Goal: Task Accomplishment & Management: Manage account settings

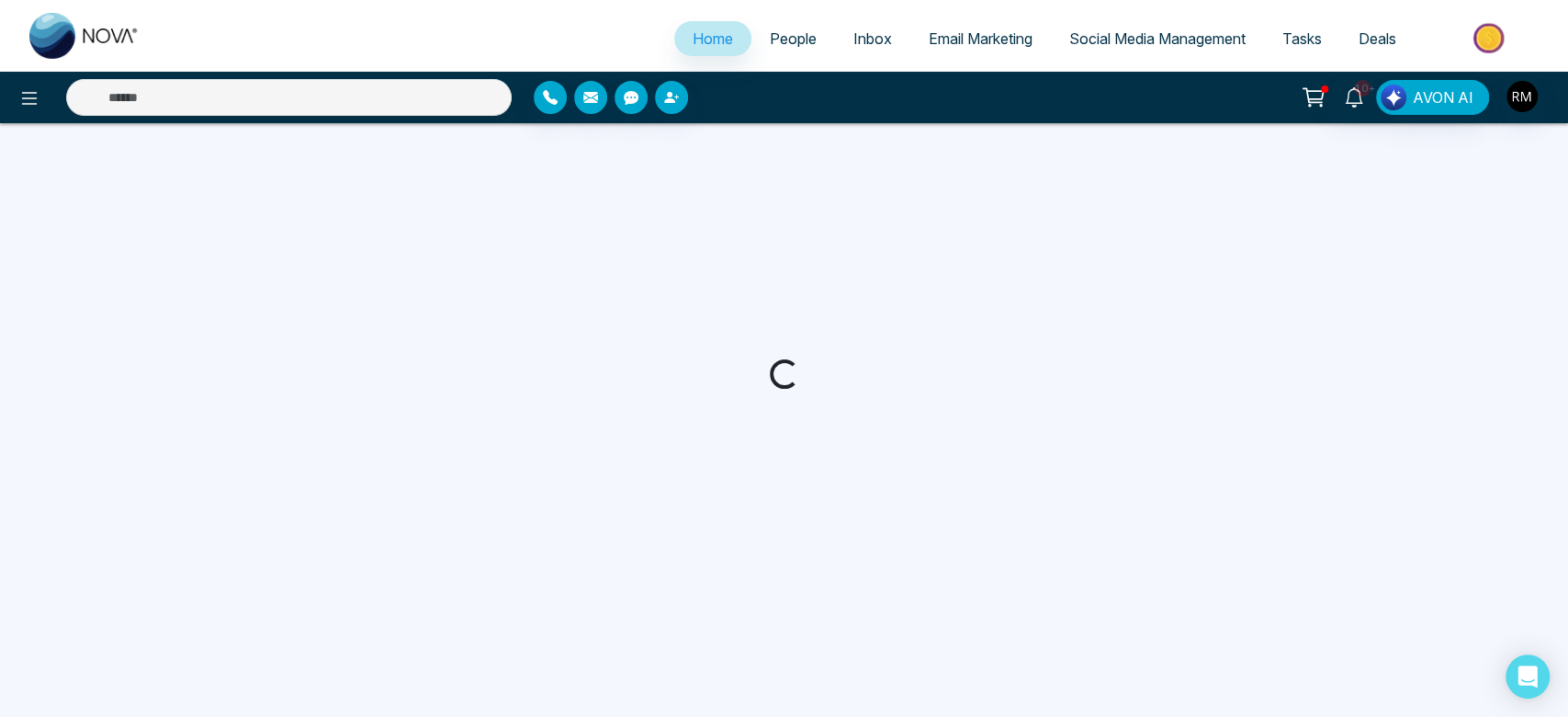
select select "*"
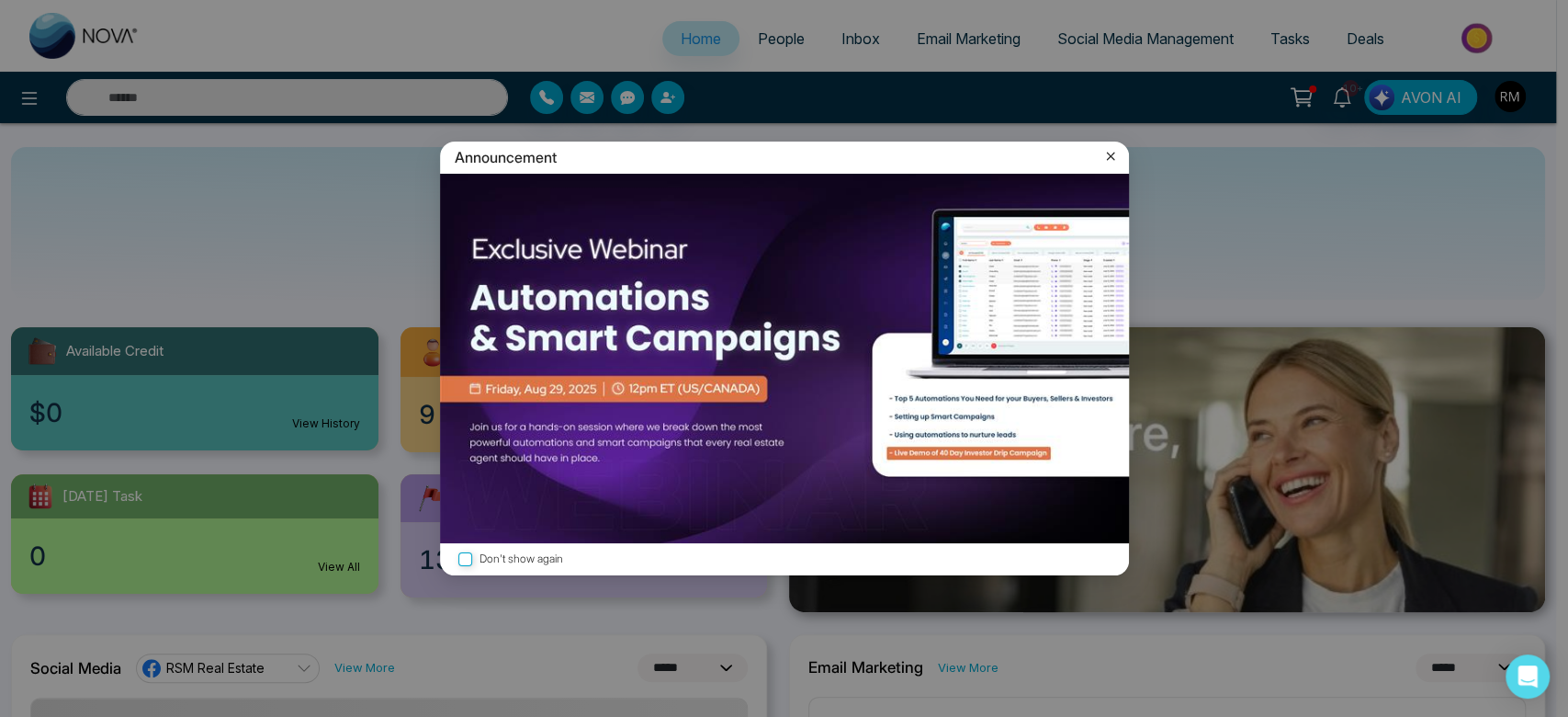
click at [1108, 158] on icon at bounding box center [1110, 155] width 18 height 18
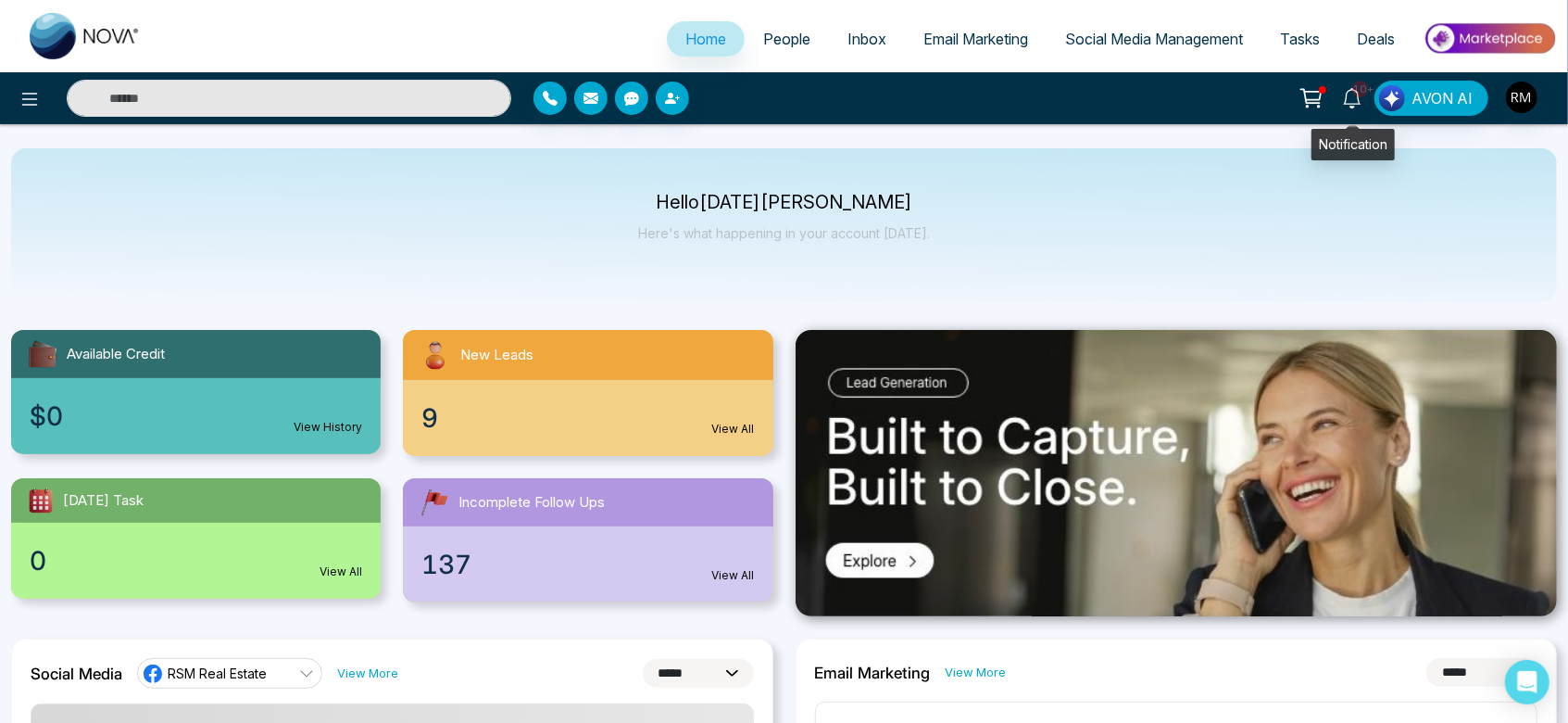
click at [1362, 97] on icon at bounding box center [1352, 98] width 21 height 21
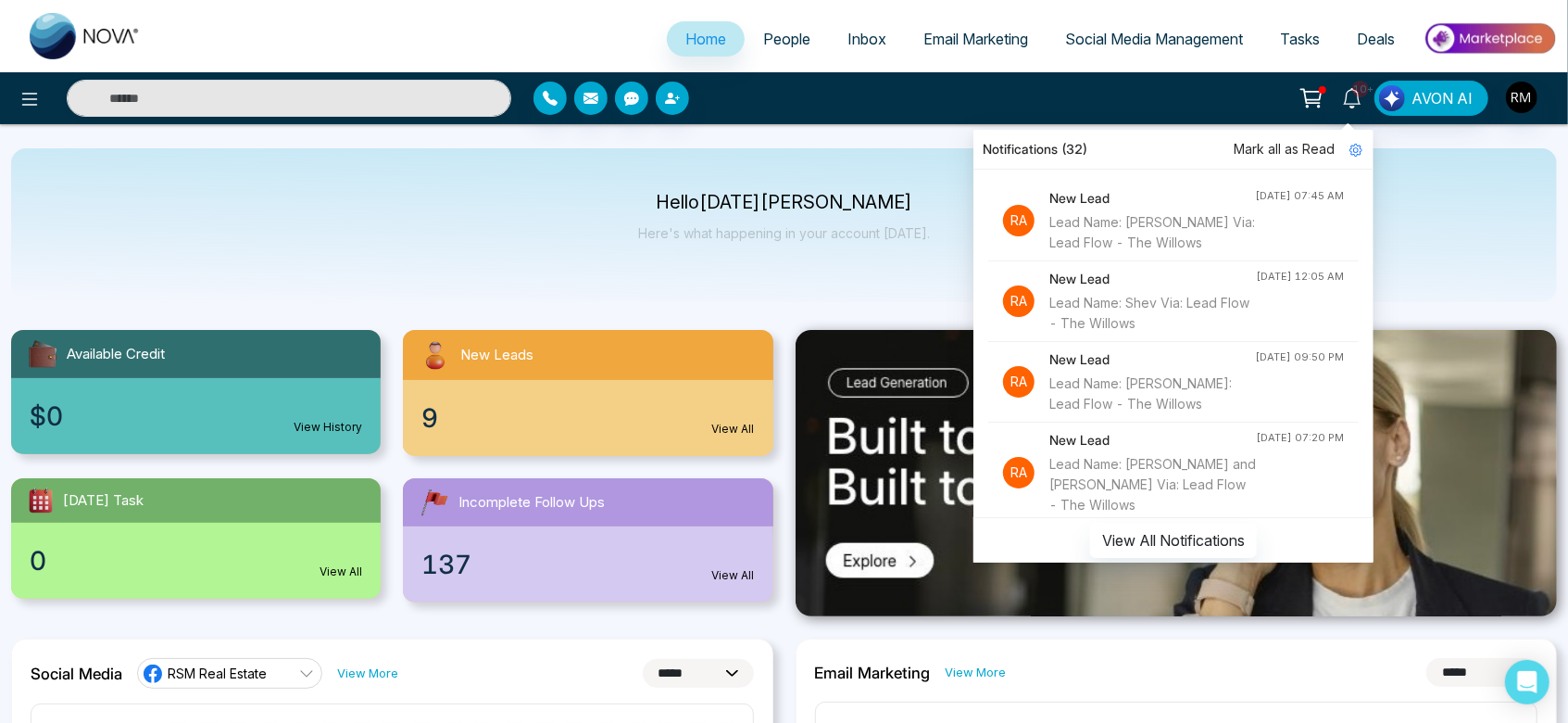
click at [1306, 150] on span "Mark all as Read" at bounding box center [1284, 149] width 101 height 21
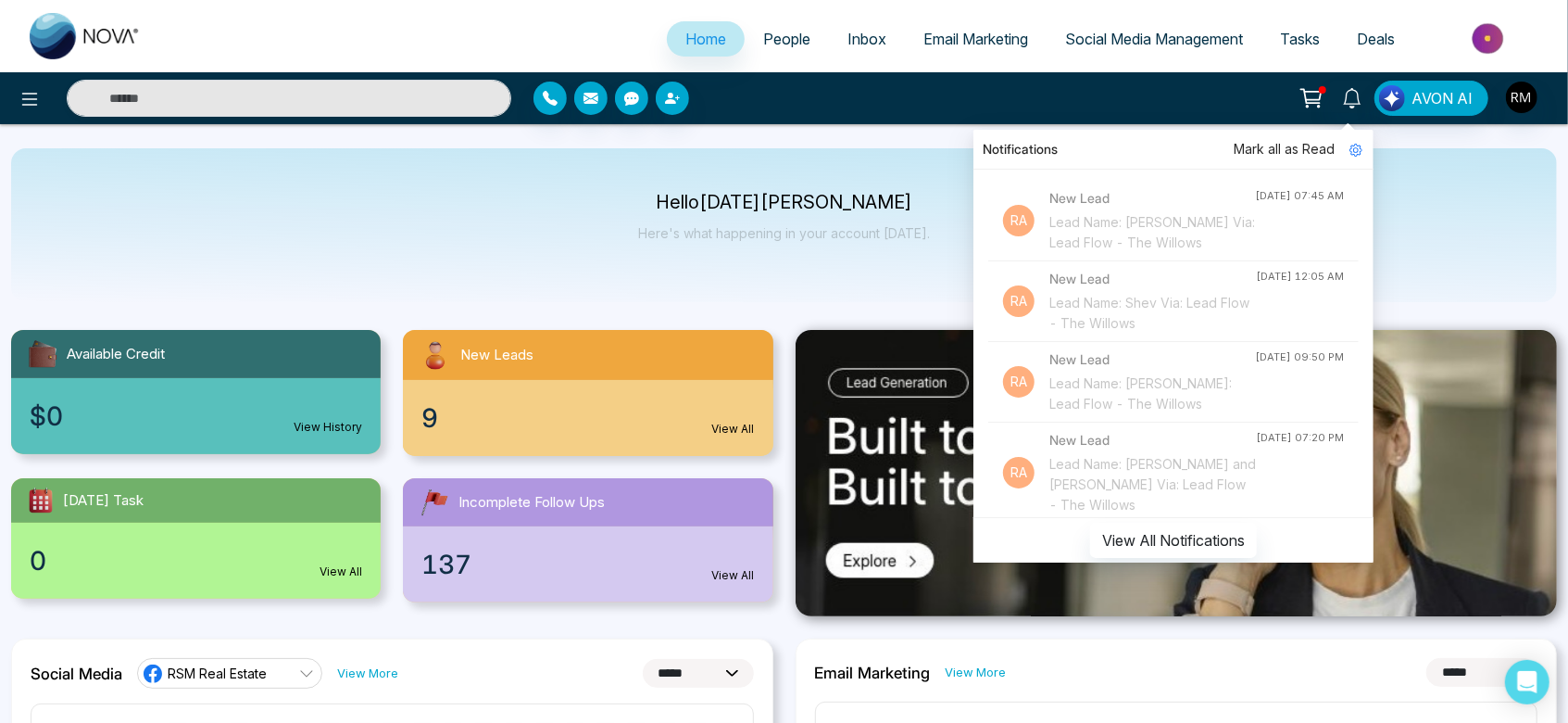
click at [763, 47] on span "People" at bounding box center [786, 38] width 47 height 19
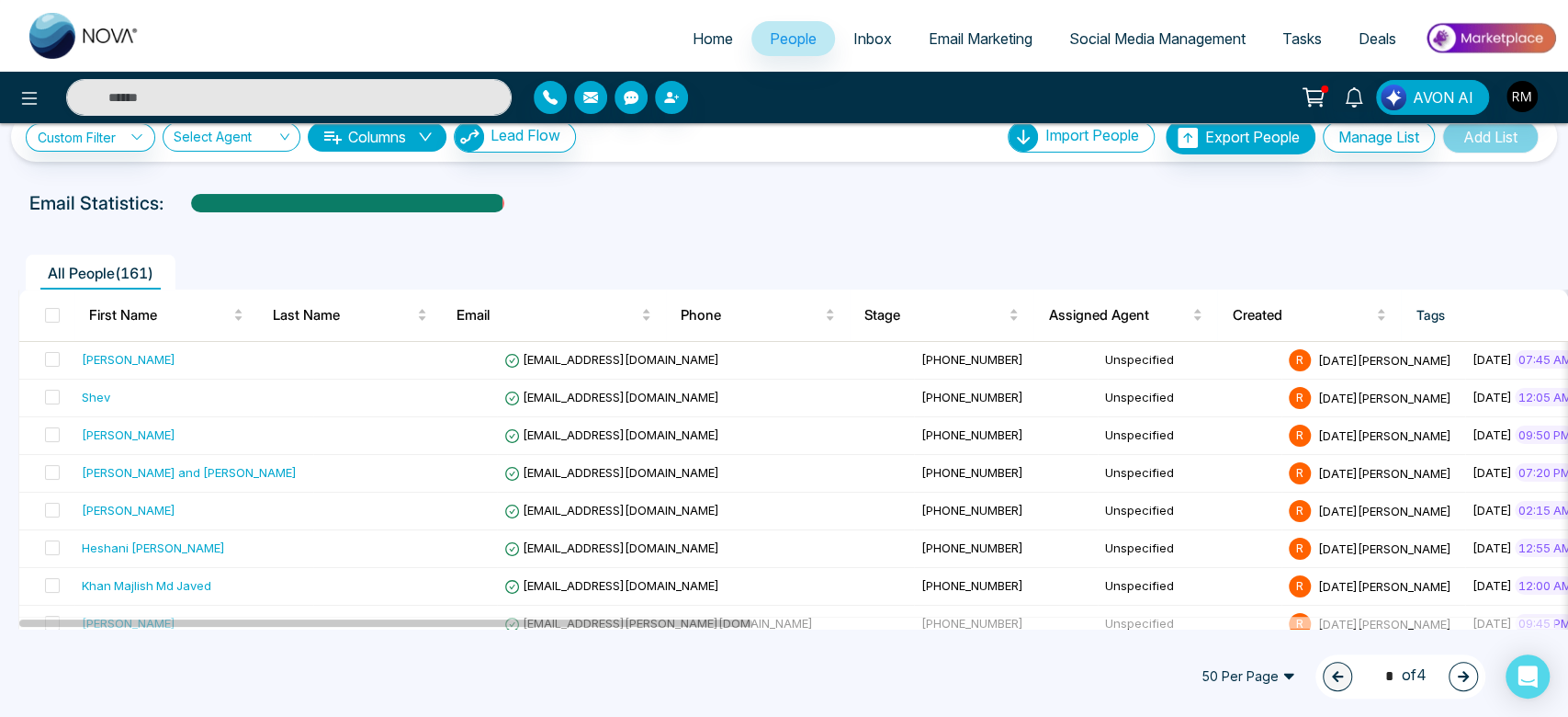
scroll to position [44, 0]
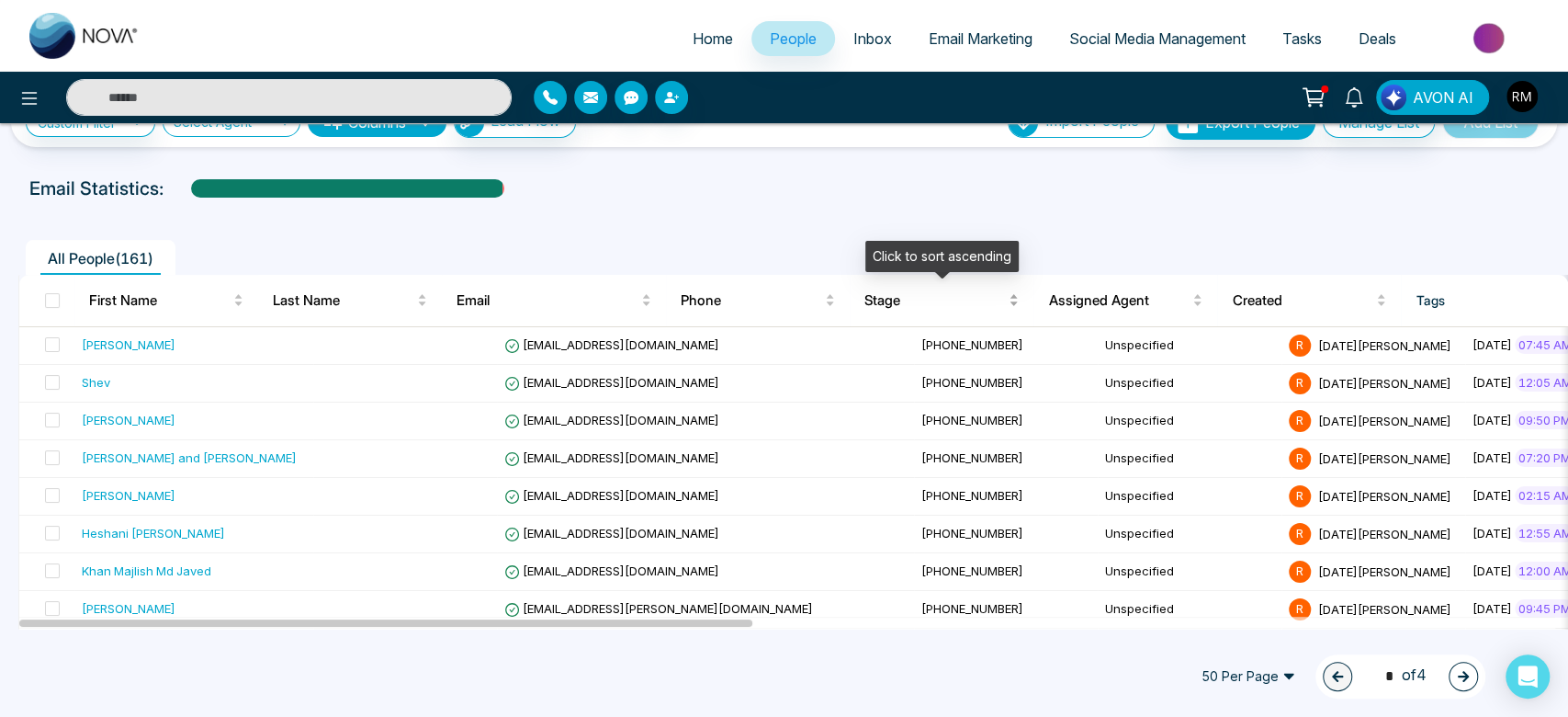
click at [906, 312] on div "Stage" at bounding box center [941, 300] width 154 height 22
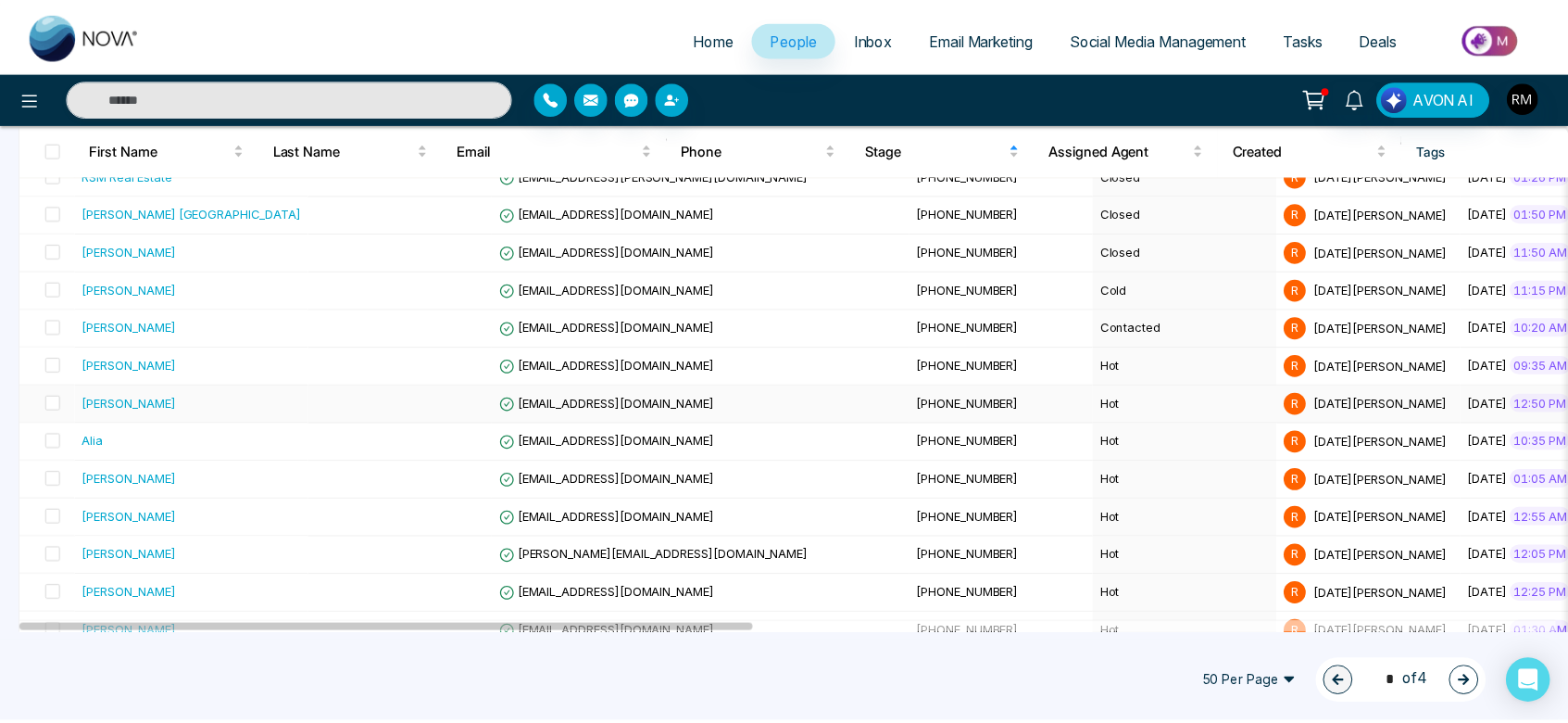
scroll to position [826, 0]
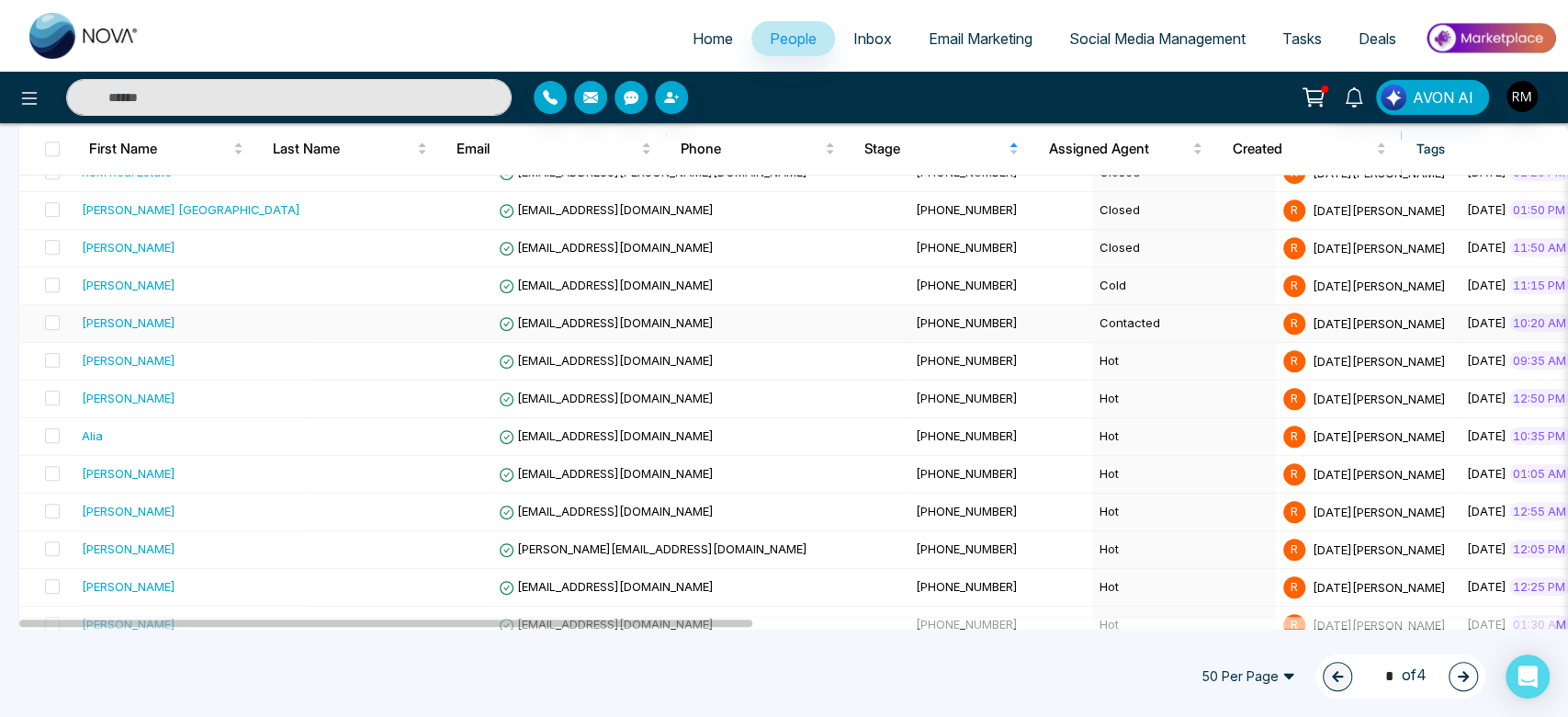
click at [1092, 320] on td "Contacted" at bounding box center [1183, 324] width 184 height 38
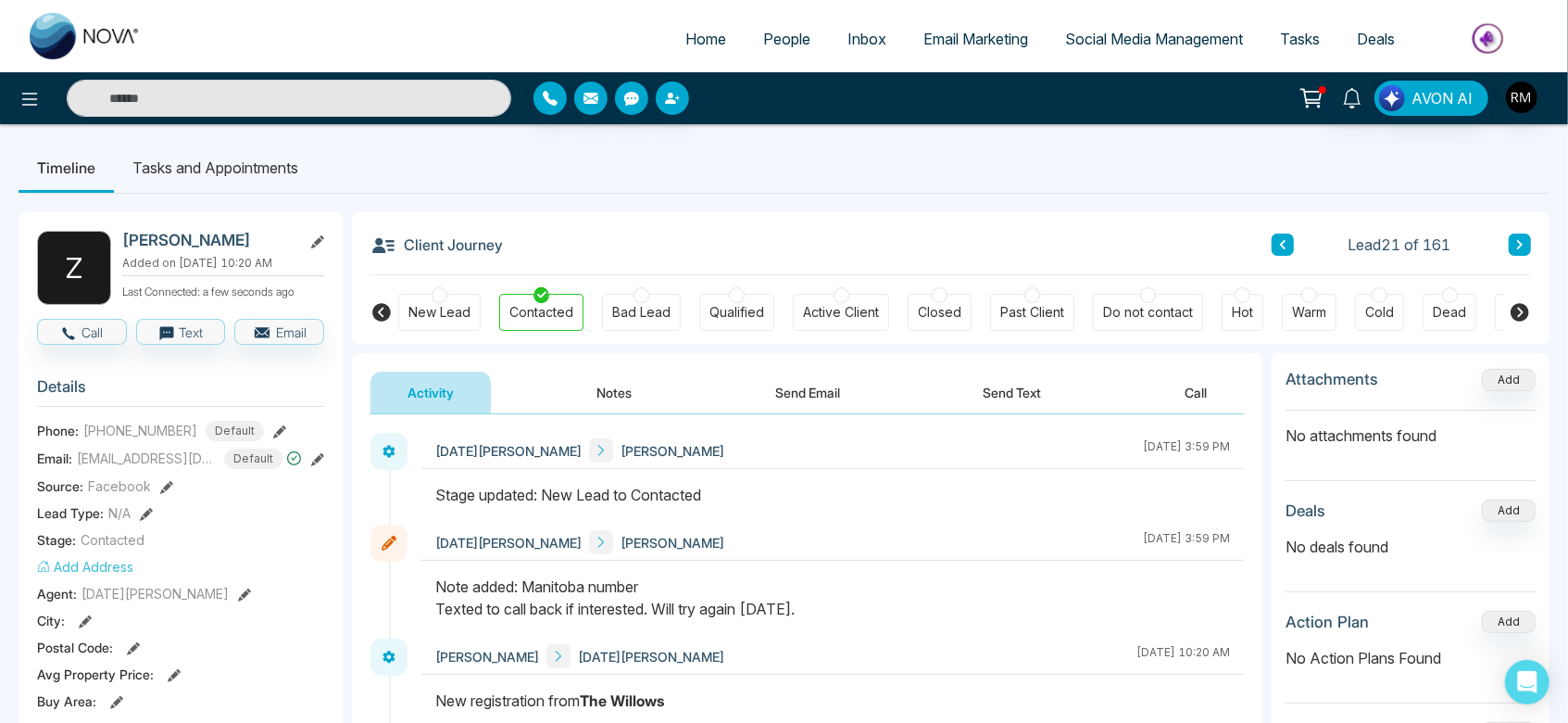
click at [639, 299] on div at bounding box center [641, 295] width 16 height 16
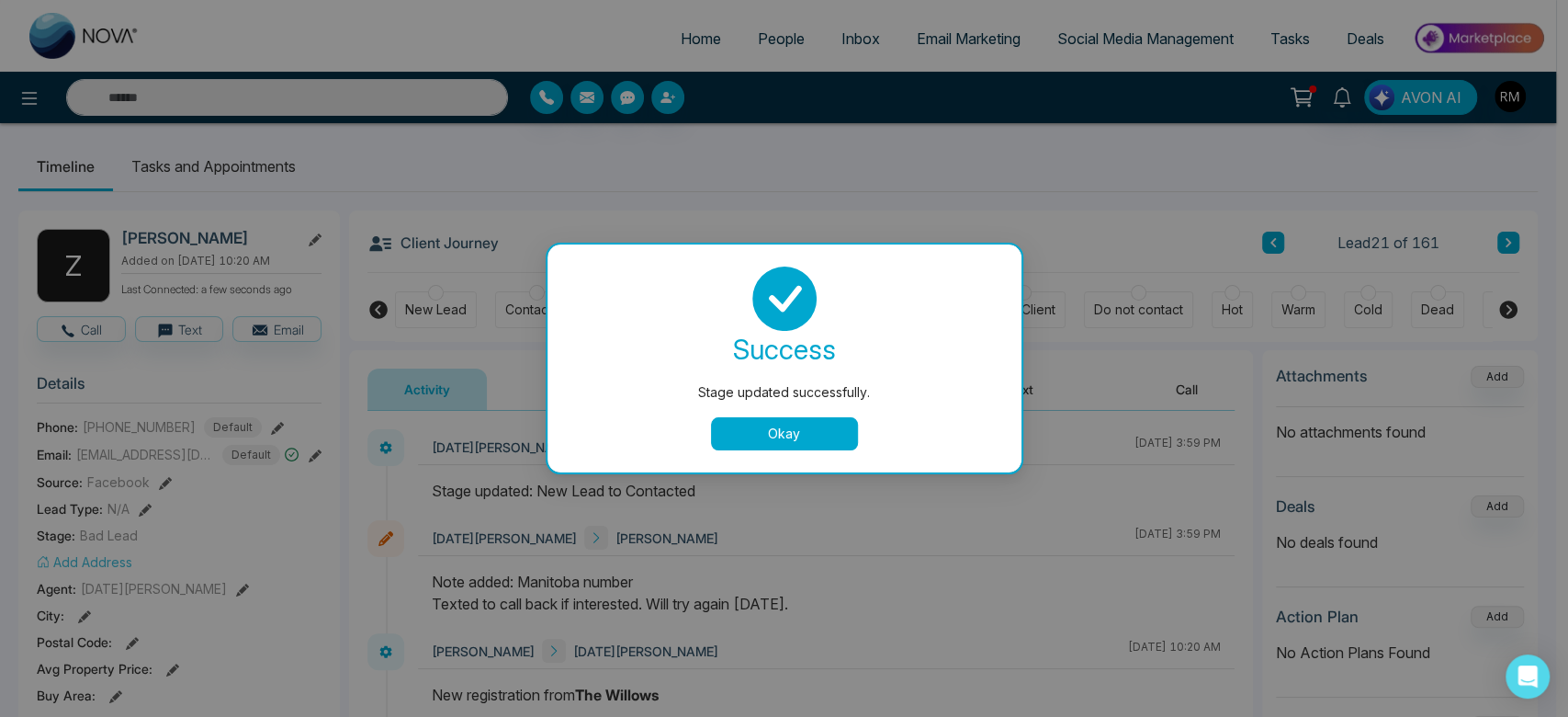
click at [748, 437] on button "Okay" at bounding box center [784, 433] width 147 height 33
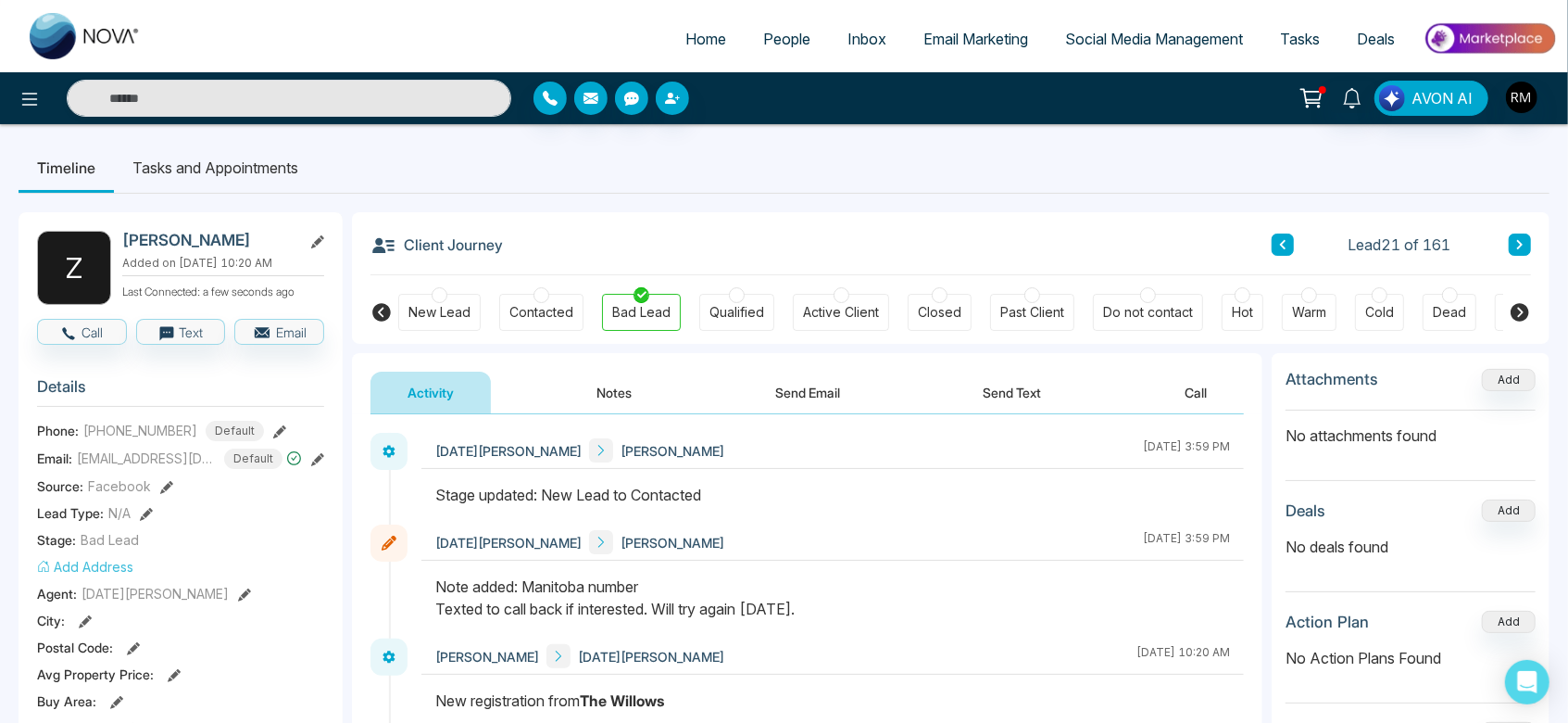
click at [613, 375] on button "Notes" at bounding box center [615, 392] width 110 height 42
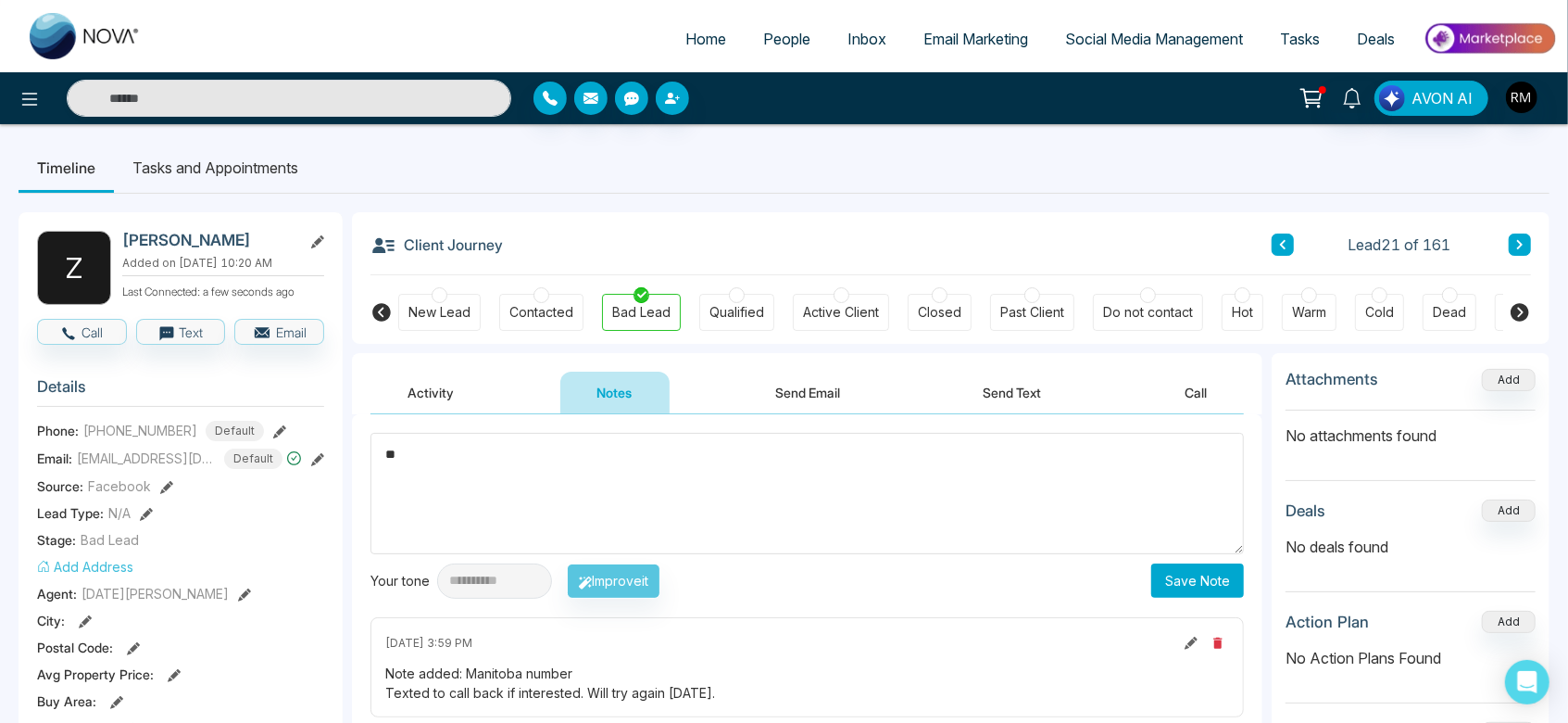
type textarea "*"
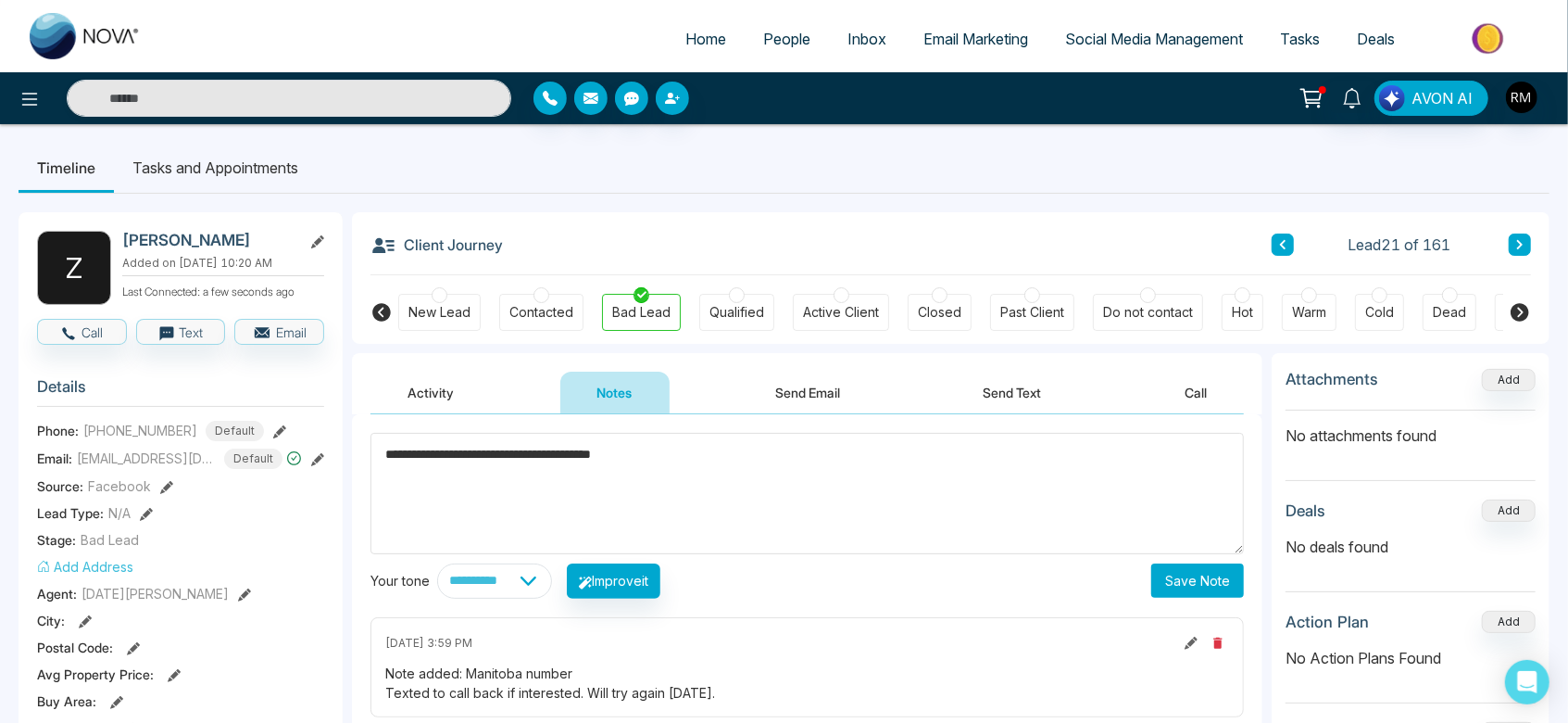
type textarea "**********"
click at [1200, 582] on button "Save Note" at bounding box center [1197, 580] width 93 height 34
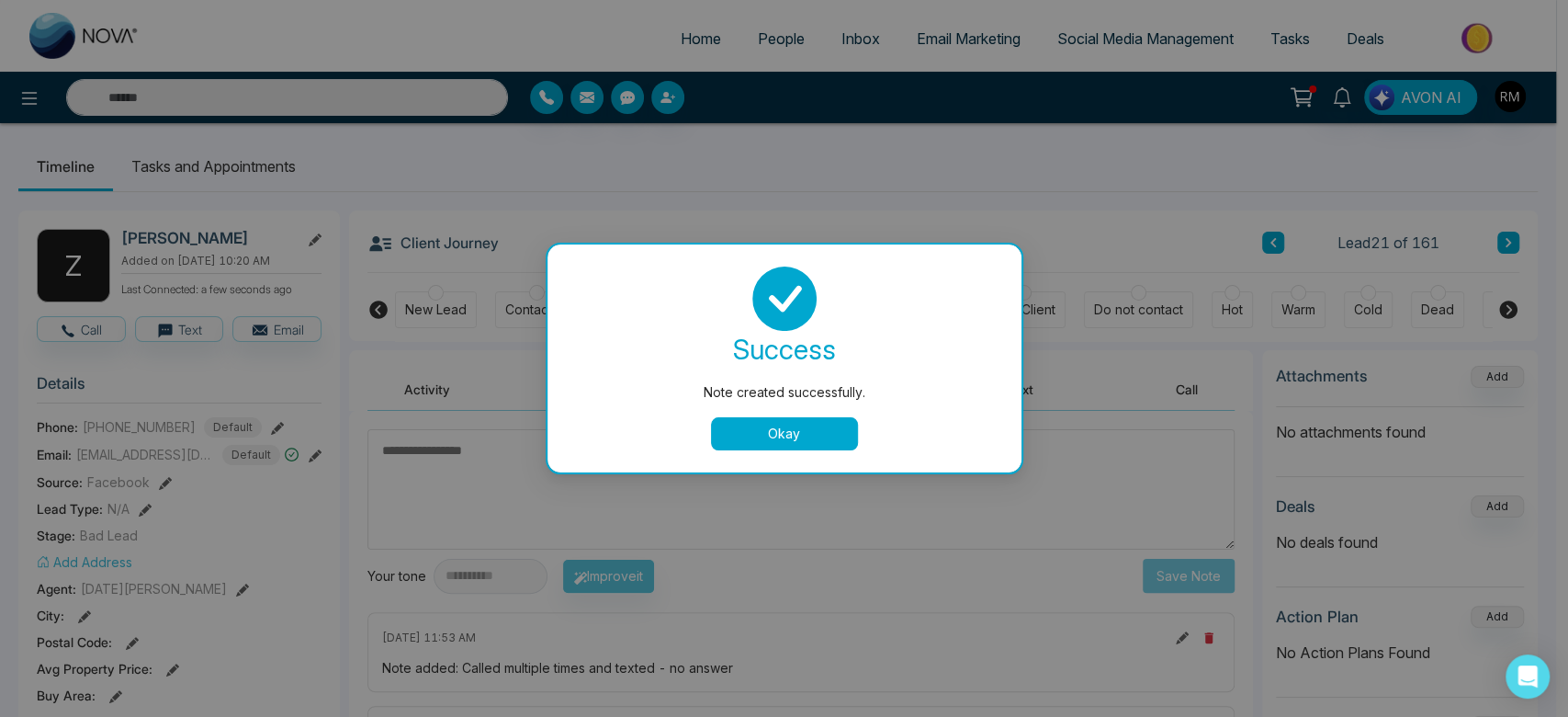
click at [802, 427] on button "Okay" at bounding box center [784, 433] width 147 height 33
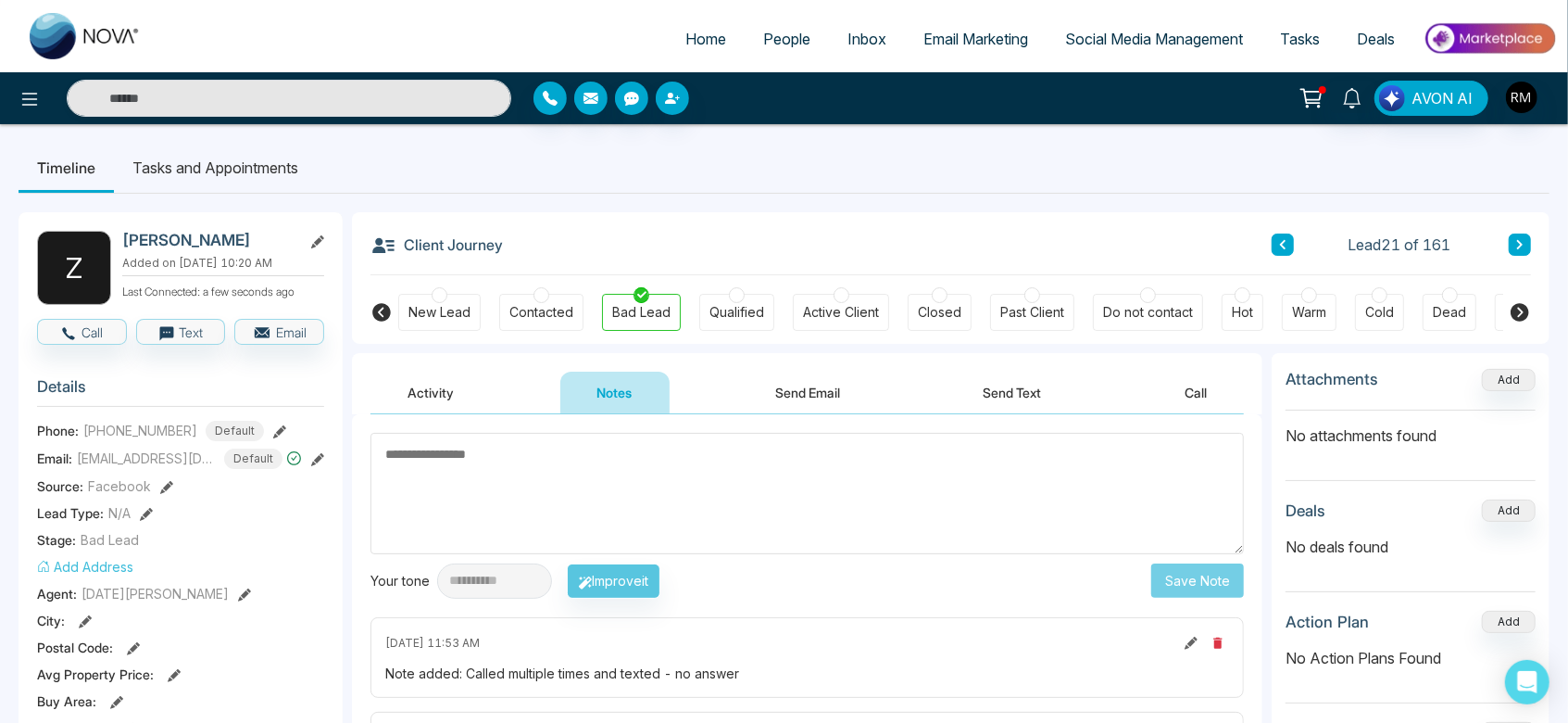
click at [1520, 241] on icon at bounding box center [1519, 244] width 9 height 11
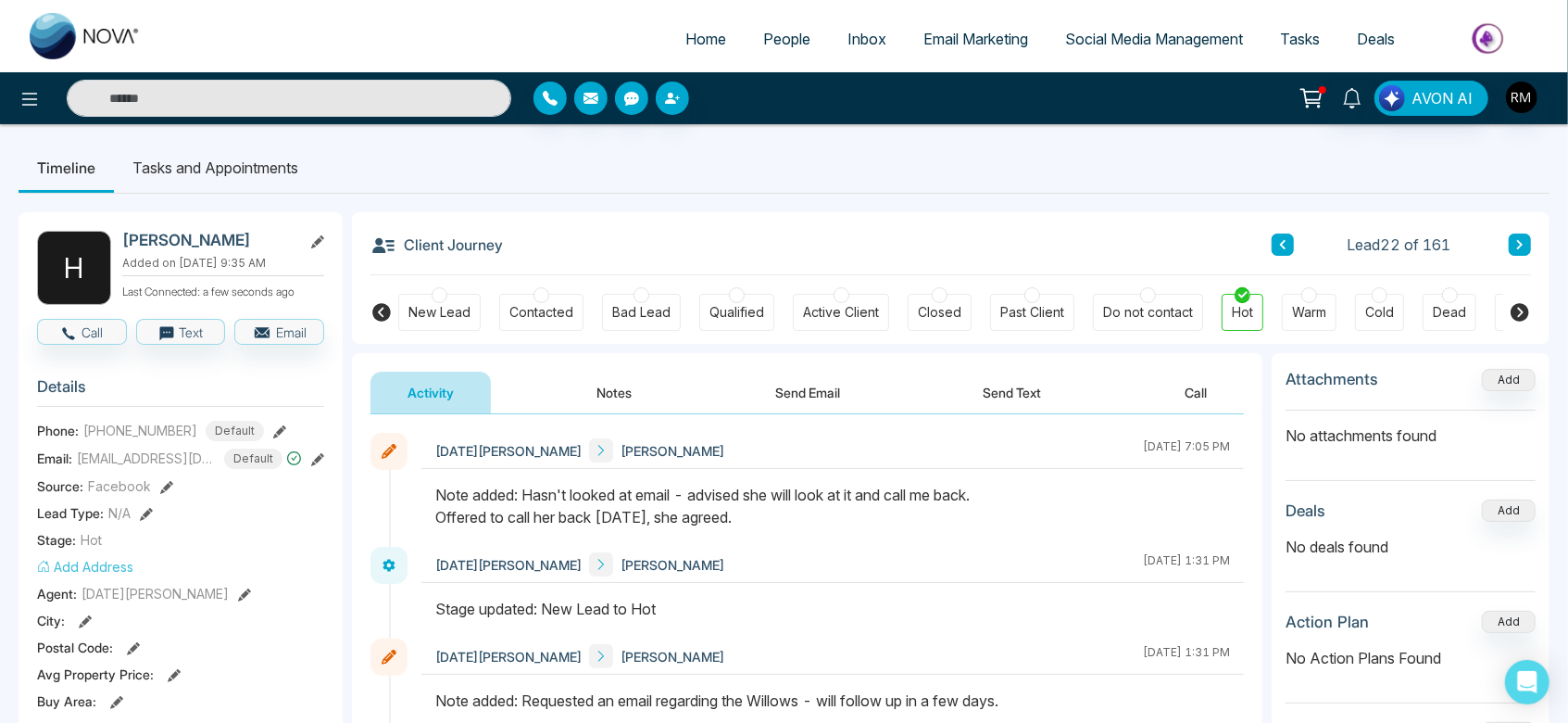
click at [1520, 241] on icon at bounding box center [1519, 244] width 9 height 11
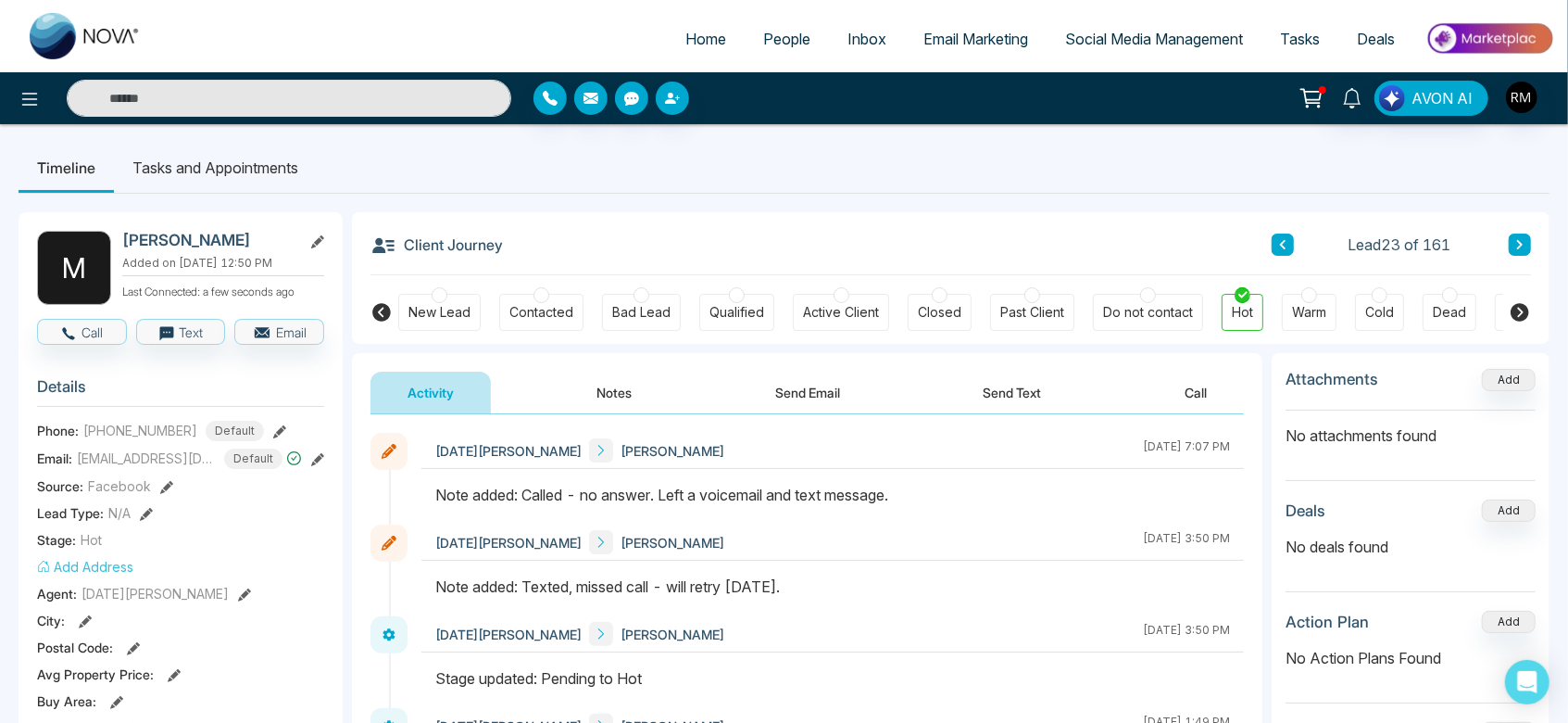
click at [1521, 239] on icon at bounding box center [1519, 244] width 9 height 11
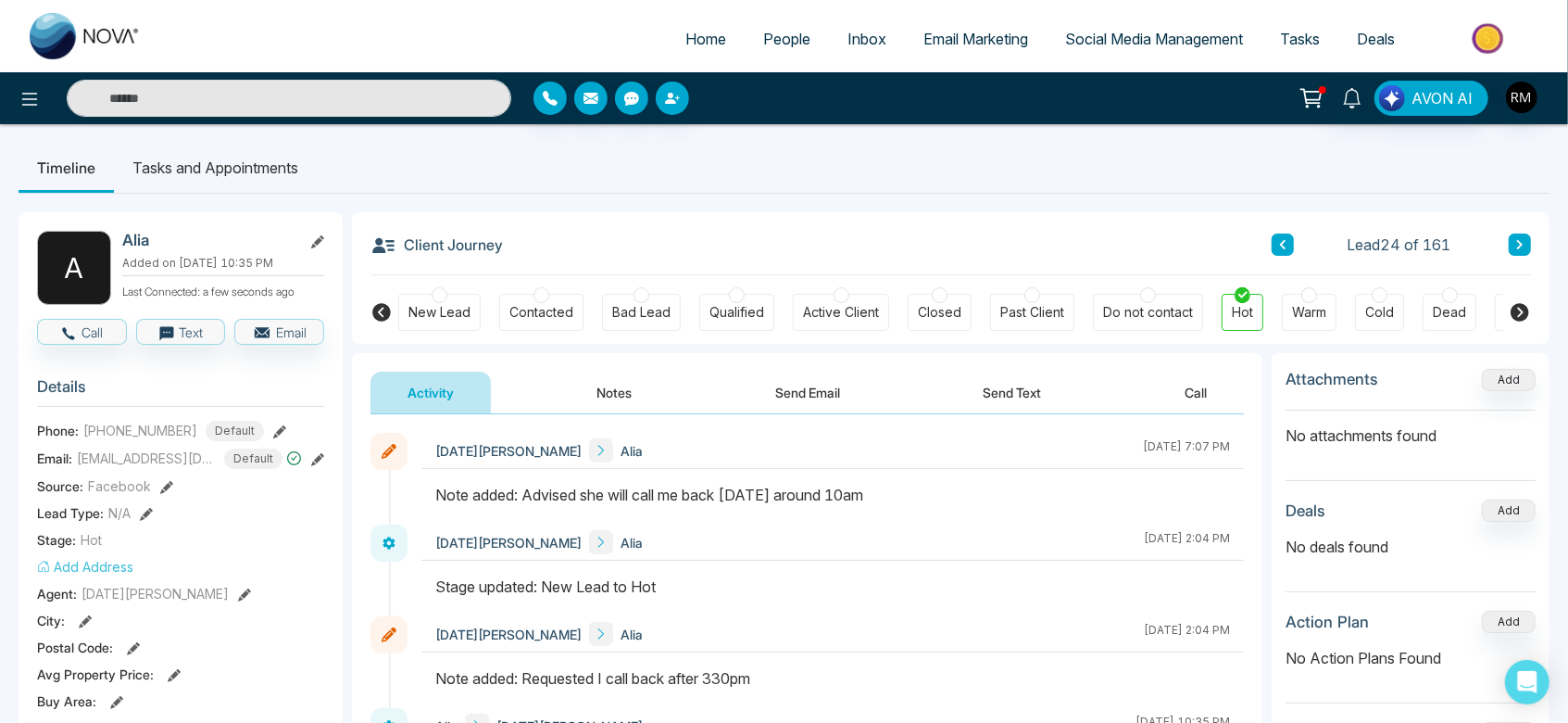
click at [1521, 239] on icon at bounding box center [1519, 244] width 9 height 11
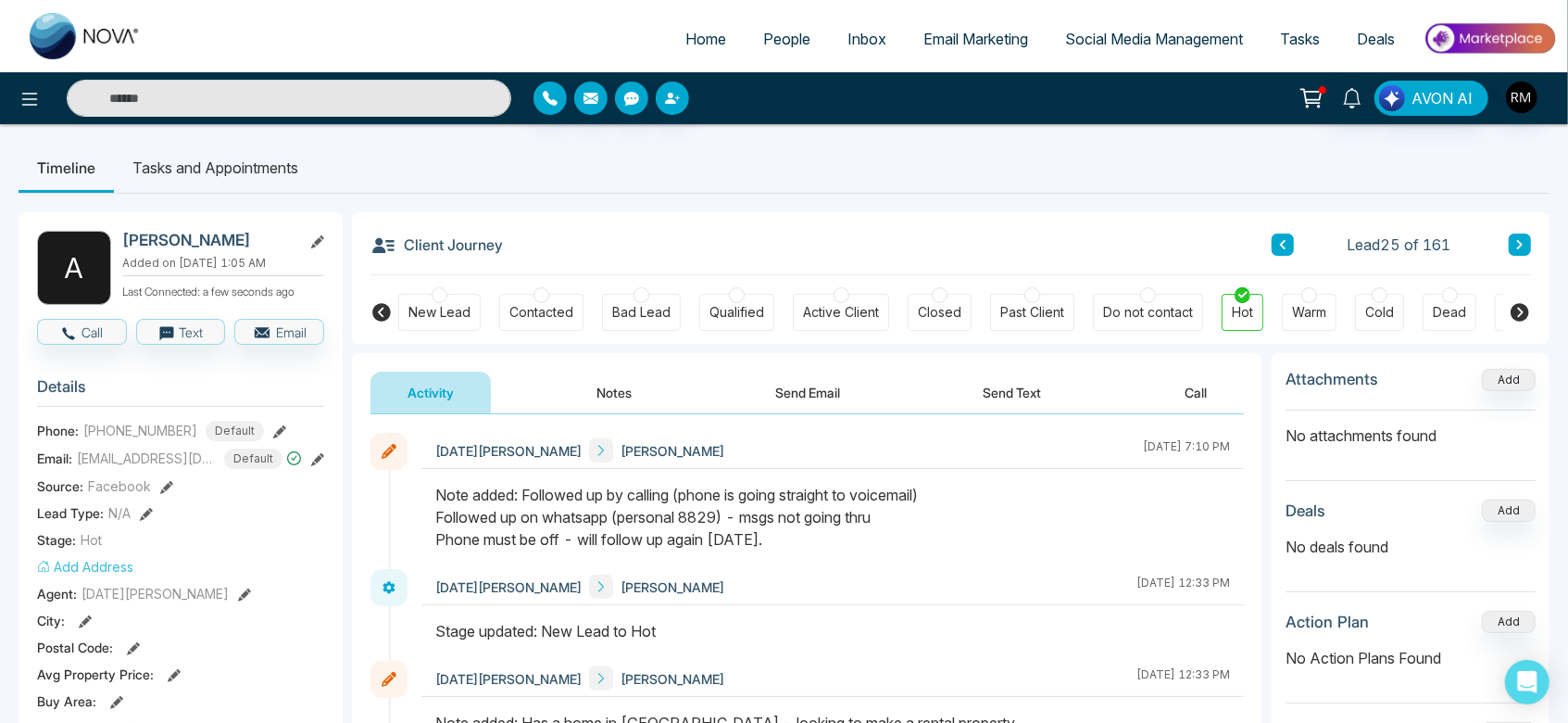
click at [1521, 239] on icon at bounding box center [1519, 244] width 9 height 11
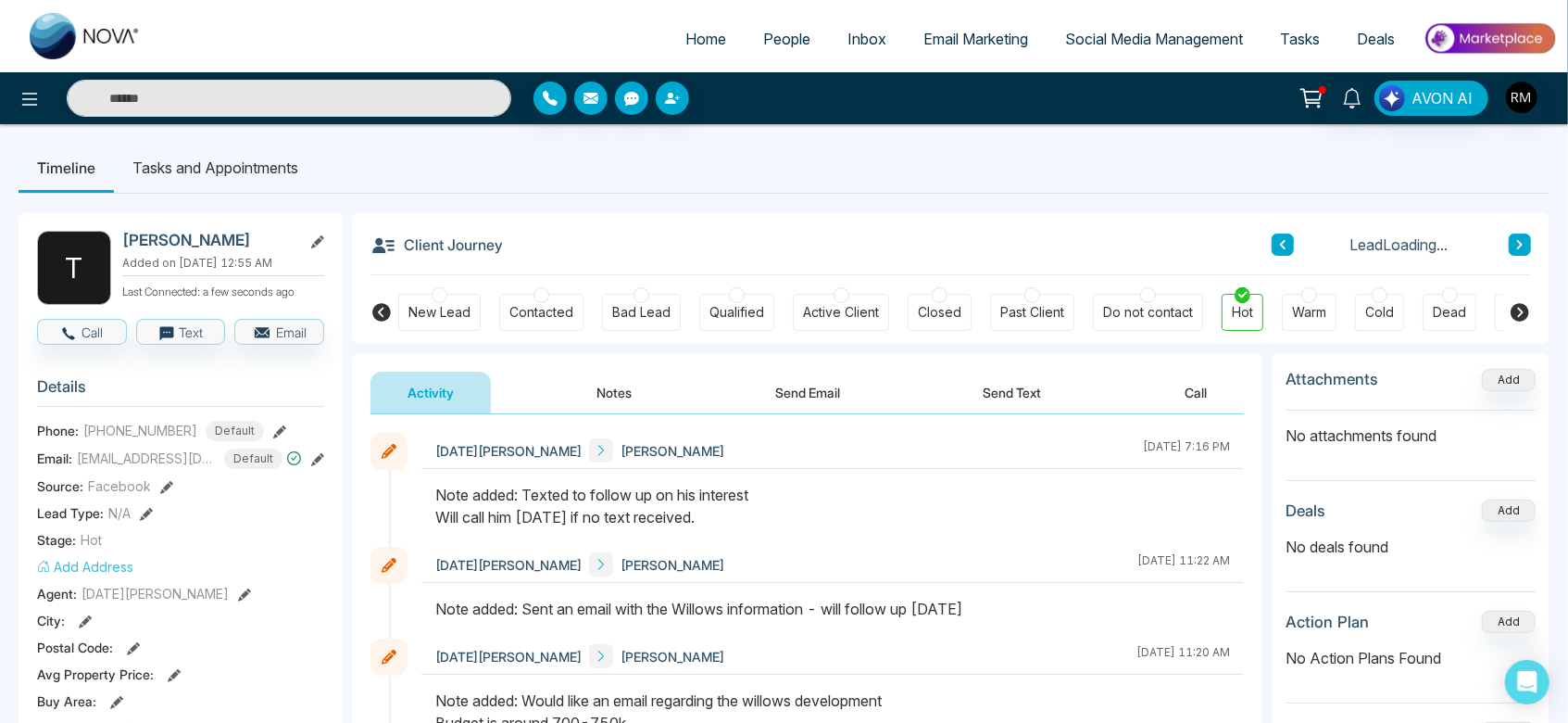
click at [1521, 239] on icon at bounding box center [1519, 244] width 9 height 11
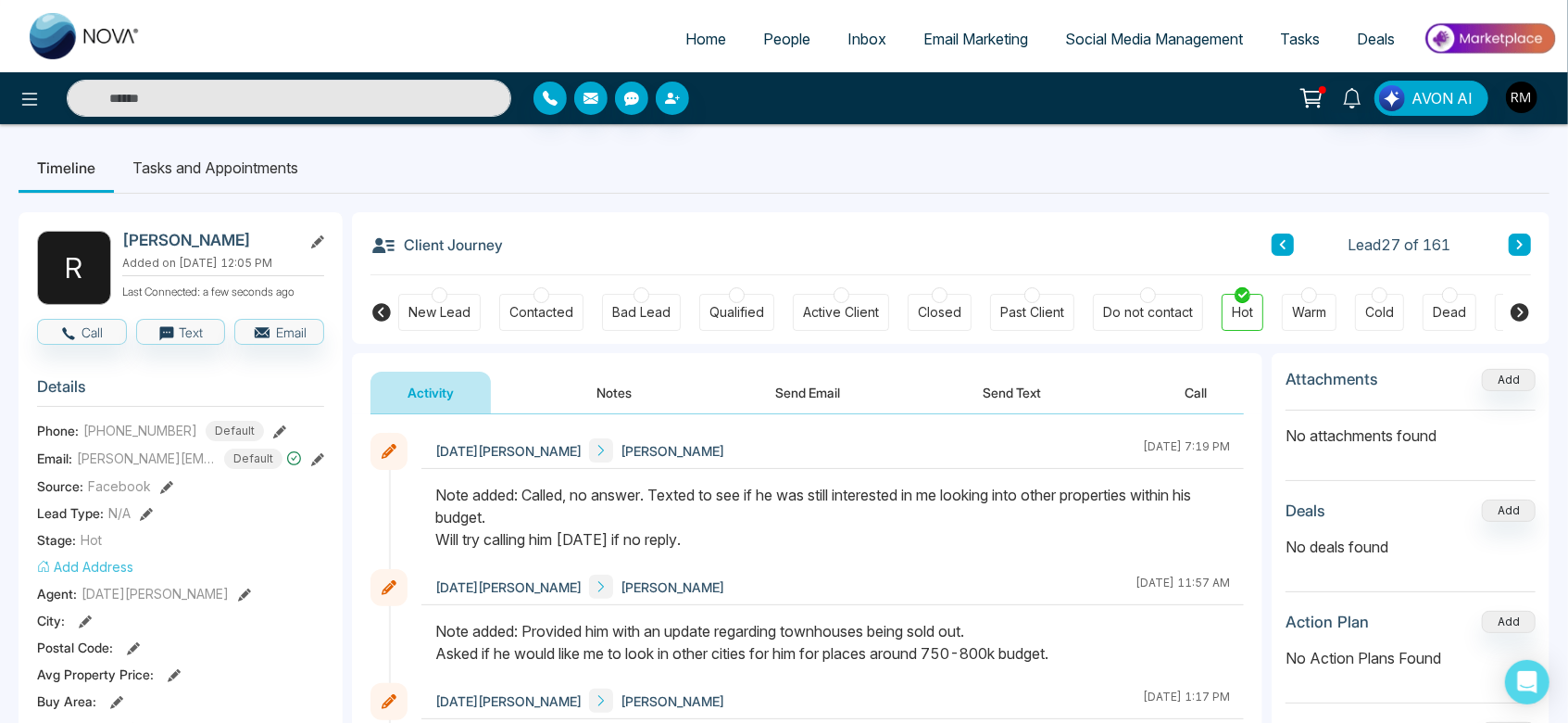
click at [1521, 239] on icon at bounding box center [1519, 244] width 9 height 11
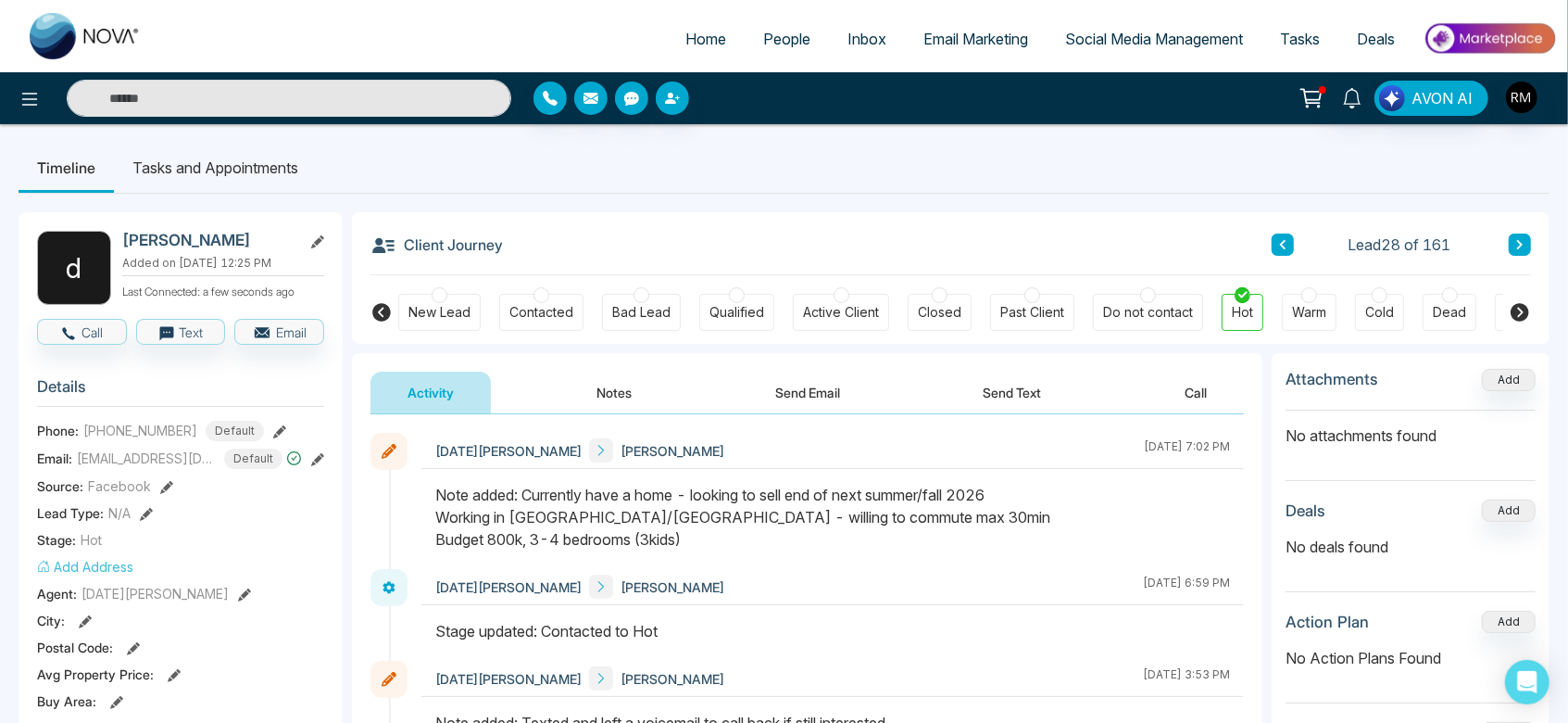
click at [1521, 239] on icon at bounding box center [1519, 244] width 9 height 11
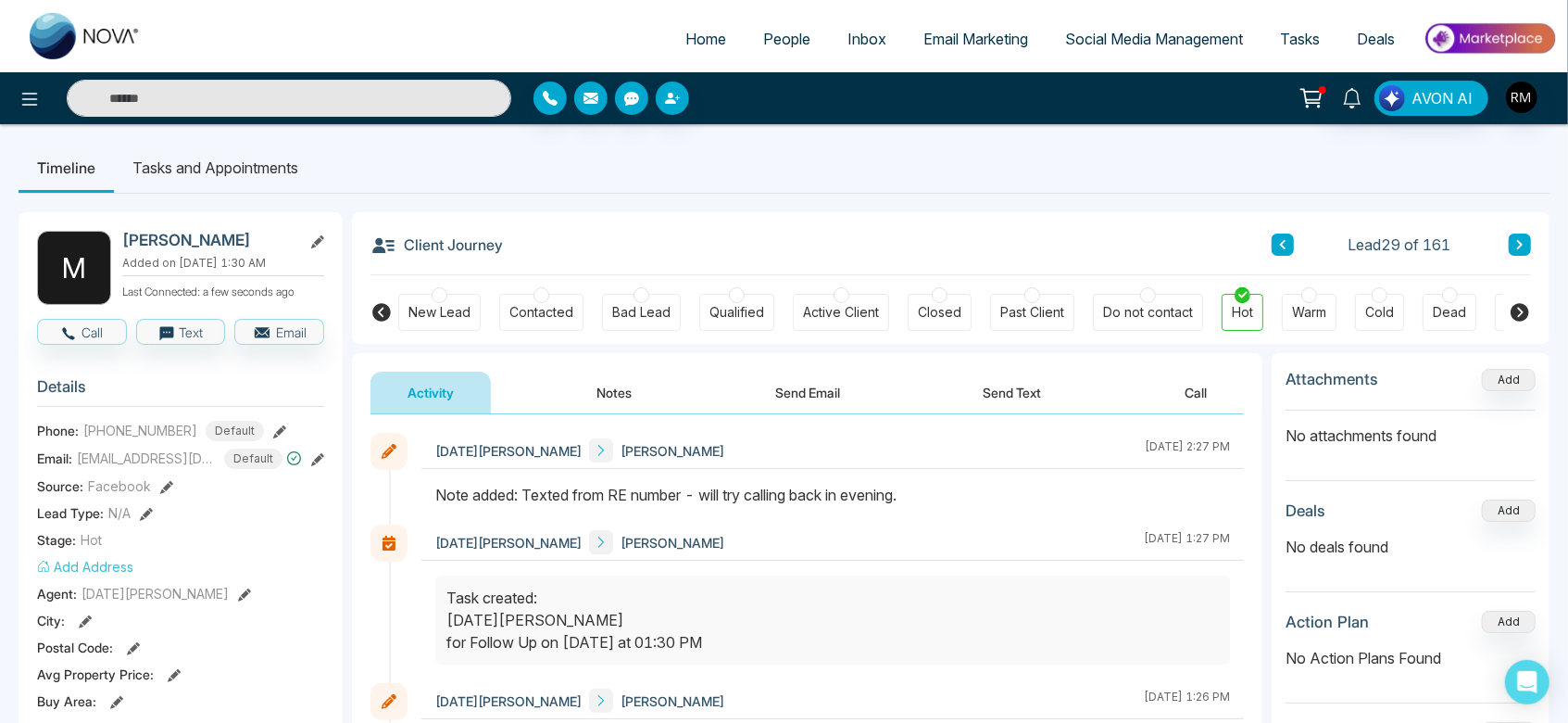
click at [1521, 239] on icon at bounding box center [1519, 244] width 9 height 11
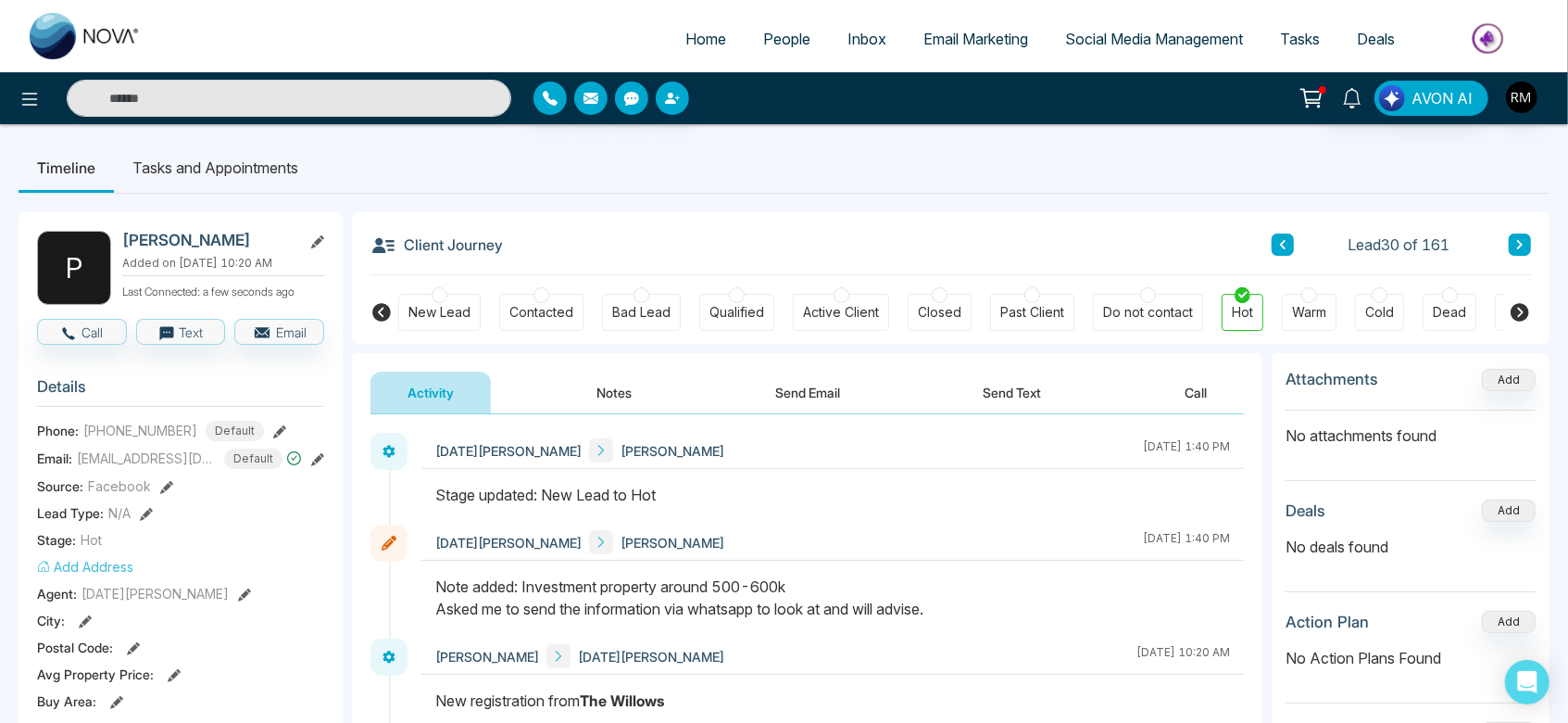
click at [1521, 239] on icon at bounding box center [1519, 244] width 9 height 11
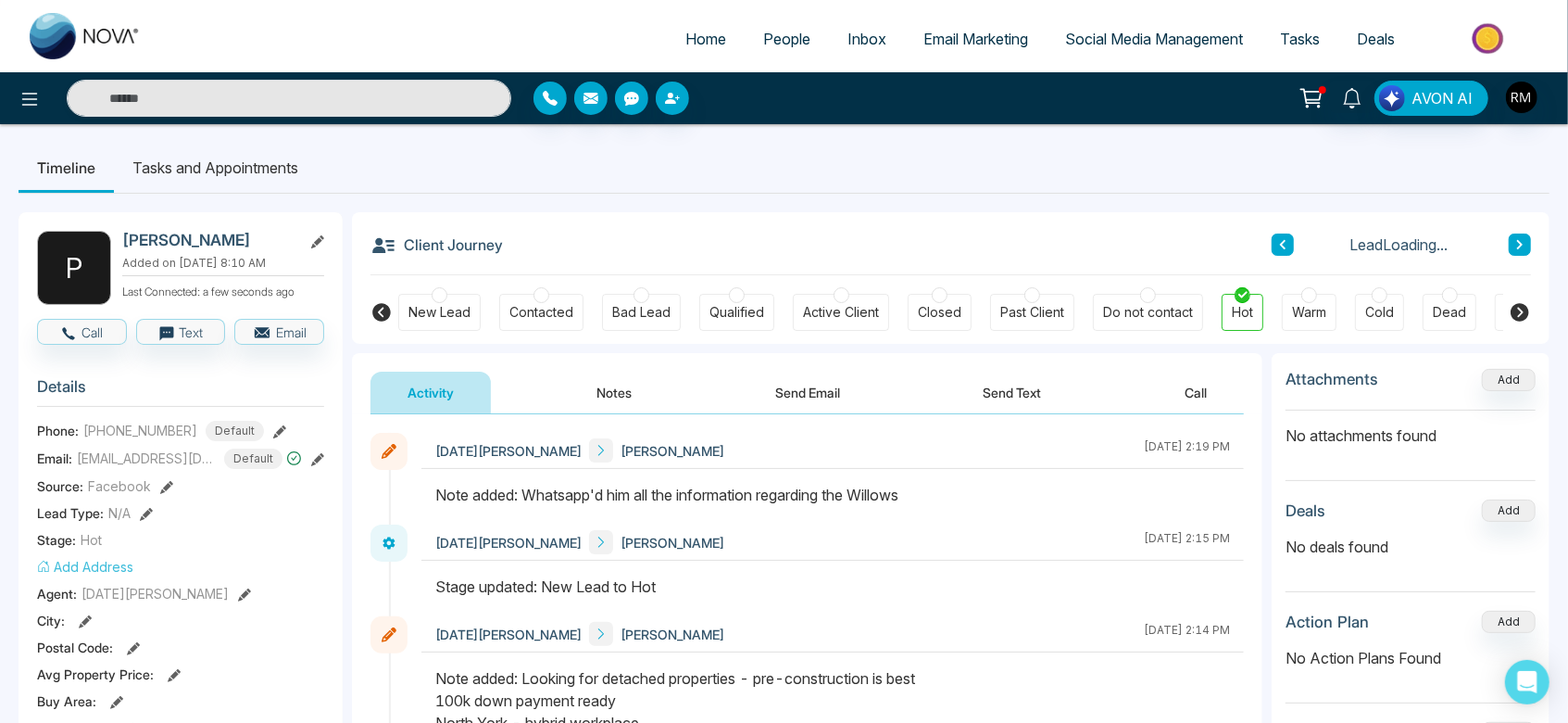
click at [1521, 239] on icon at bounding box center [1519, 244] width 9 height 11
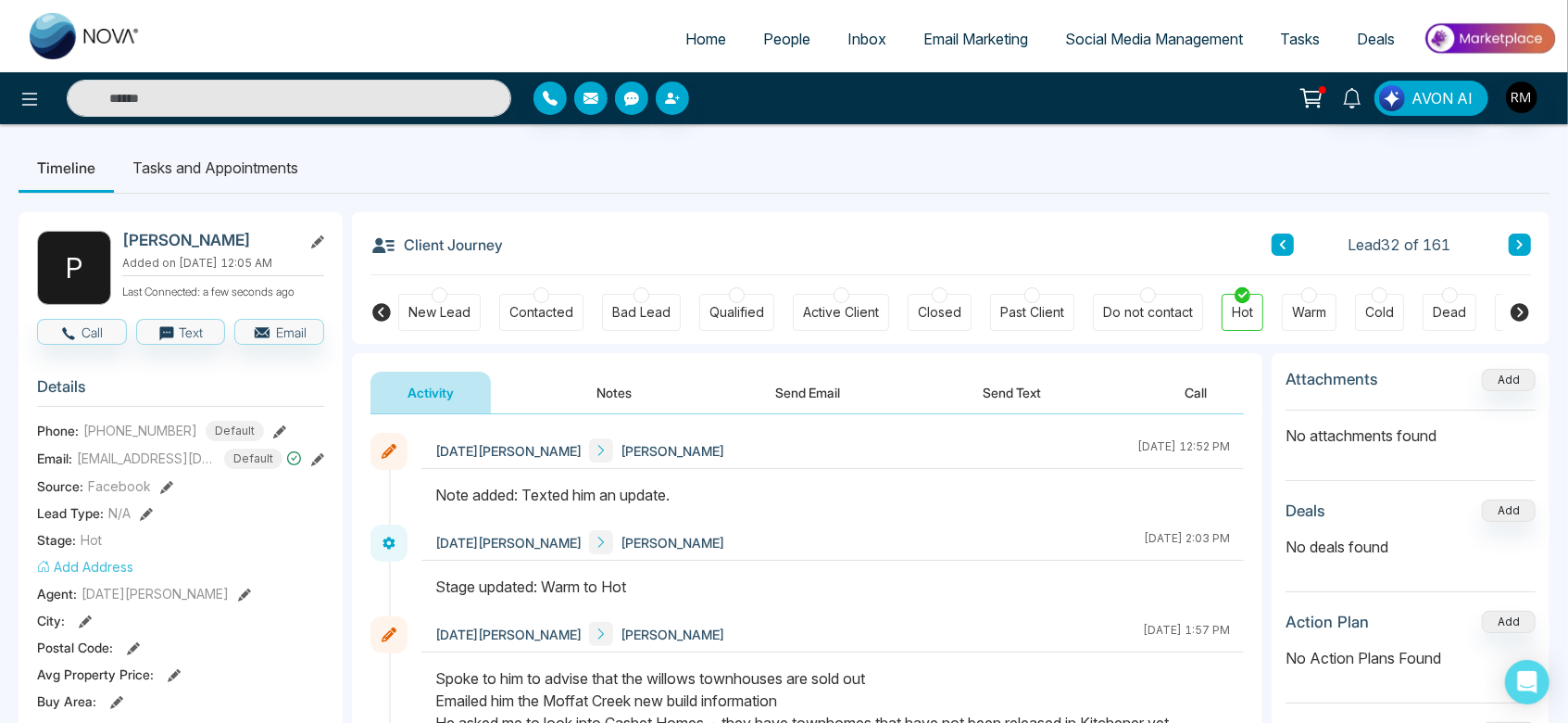
click at [1521, 239] on icon at bounding box center [1519, 244] width 9 height 11
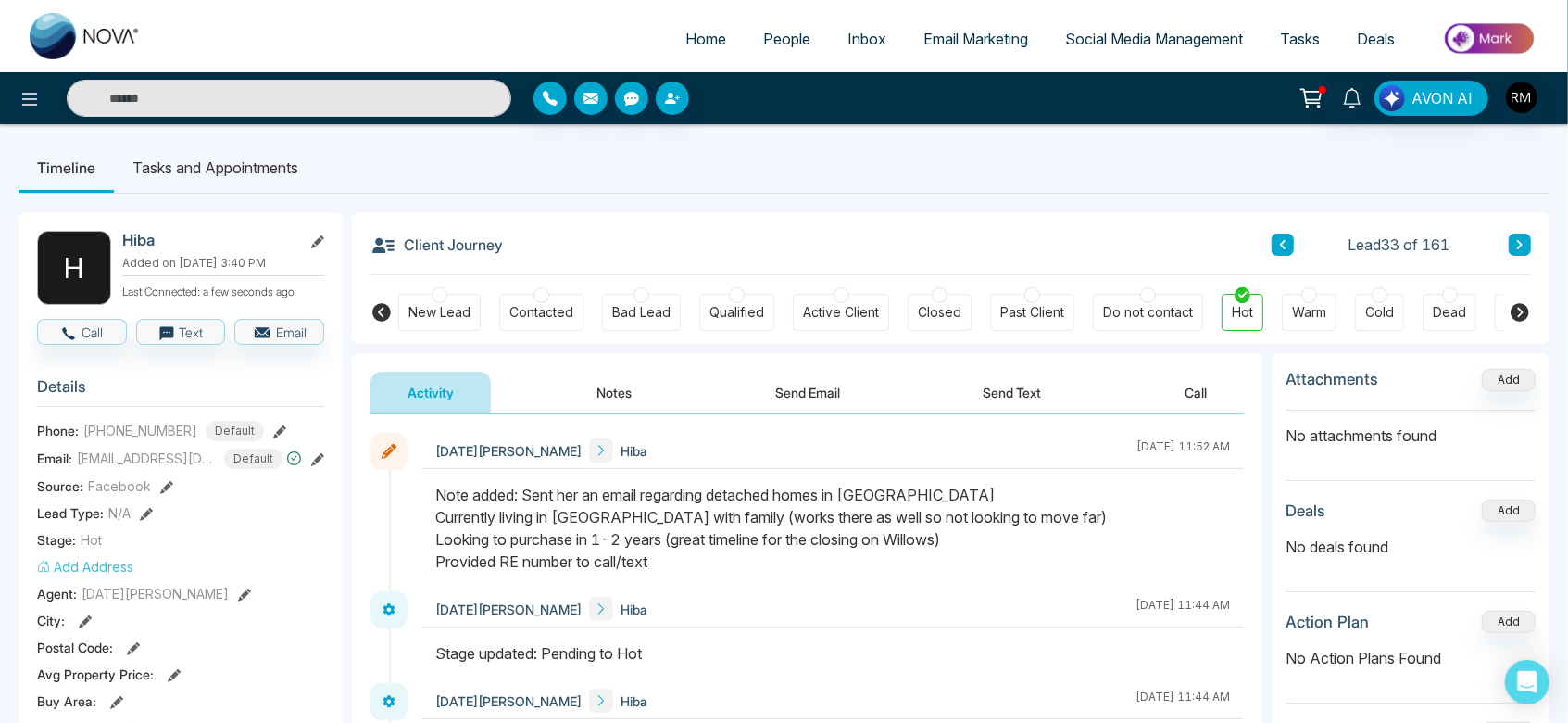
click at [1521, 239] on icon at bounding box center [1519, 244] width 9 height 11
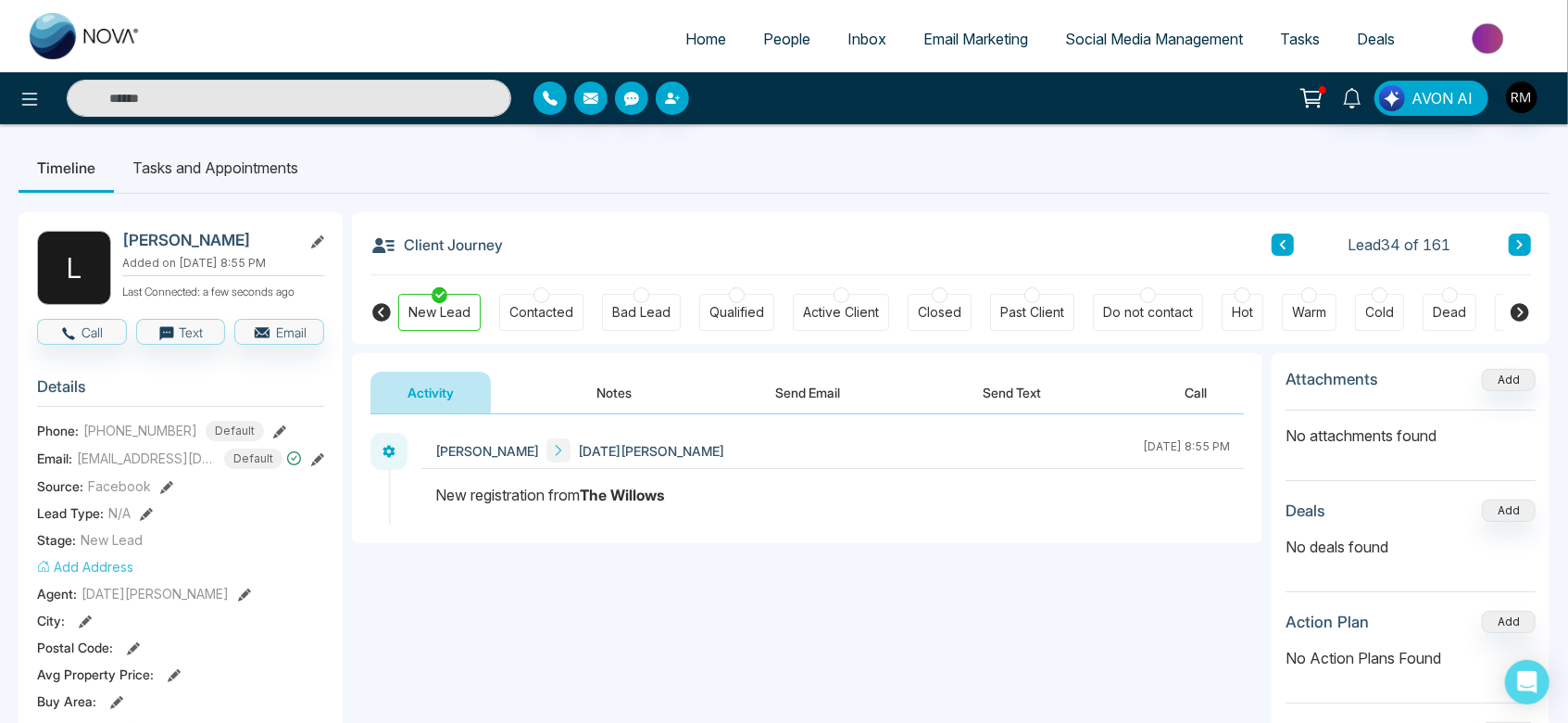
click at [1284, 241] on icon at bounding box center [1283, 244] width 6 height 9
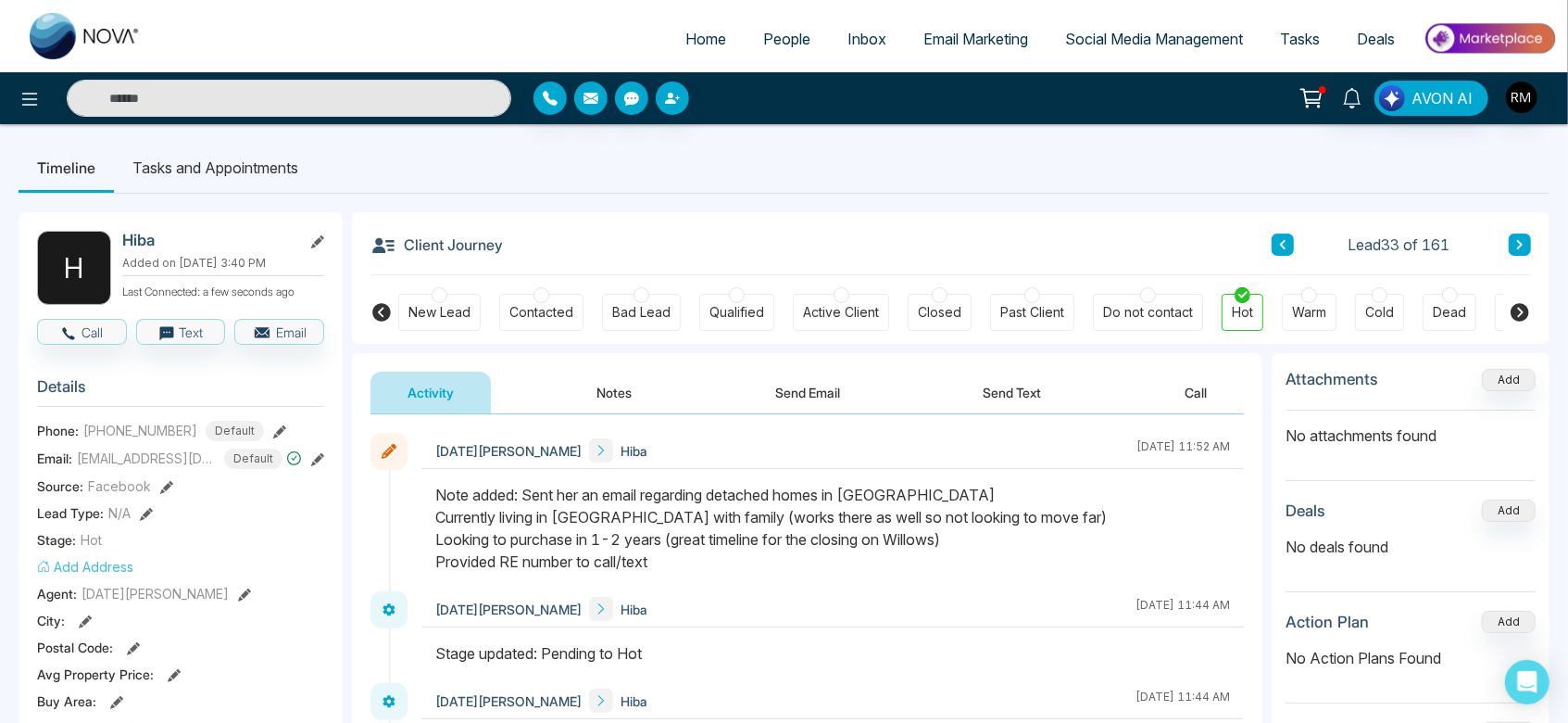
click at [1520, 248] on icon at bounding box center [1519, 244] width 9 height 11
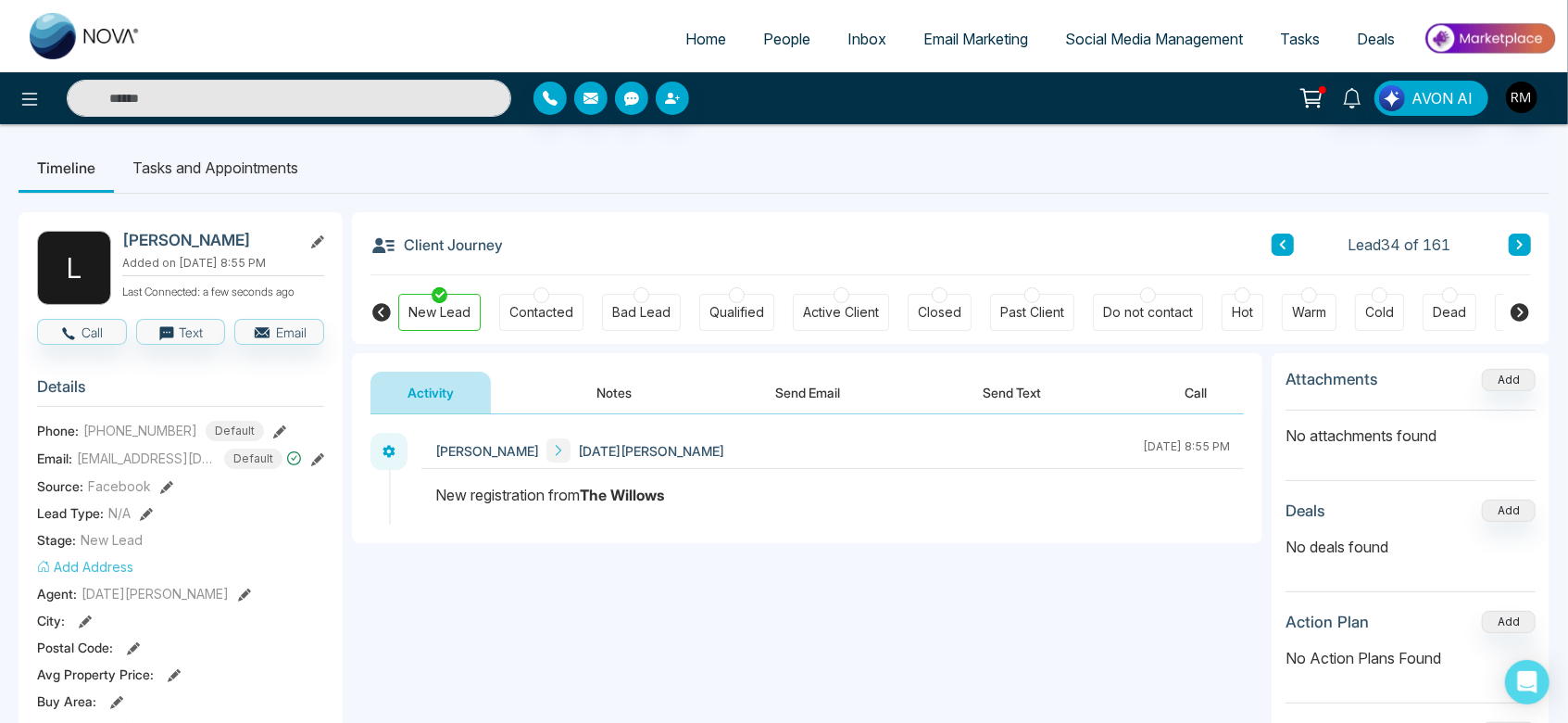
click at [553, 295] on div "Contacted" at bounding box center [542, 313] width 84 height 37
click at [588, 406] on button "Notes" at bounding box center [615, 392] width 110 height 42
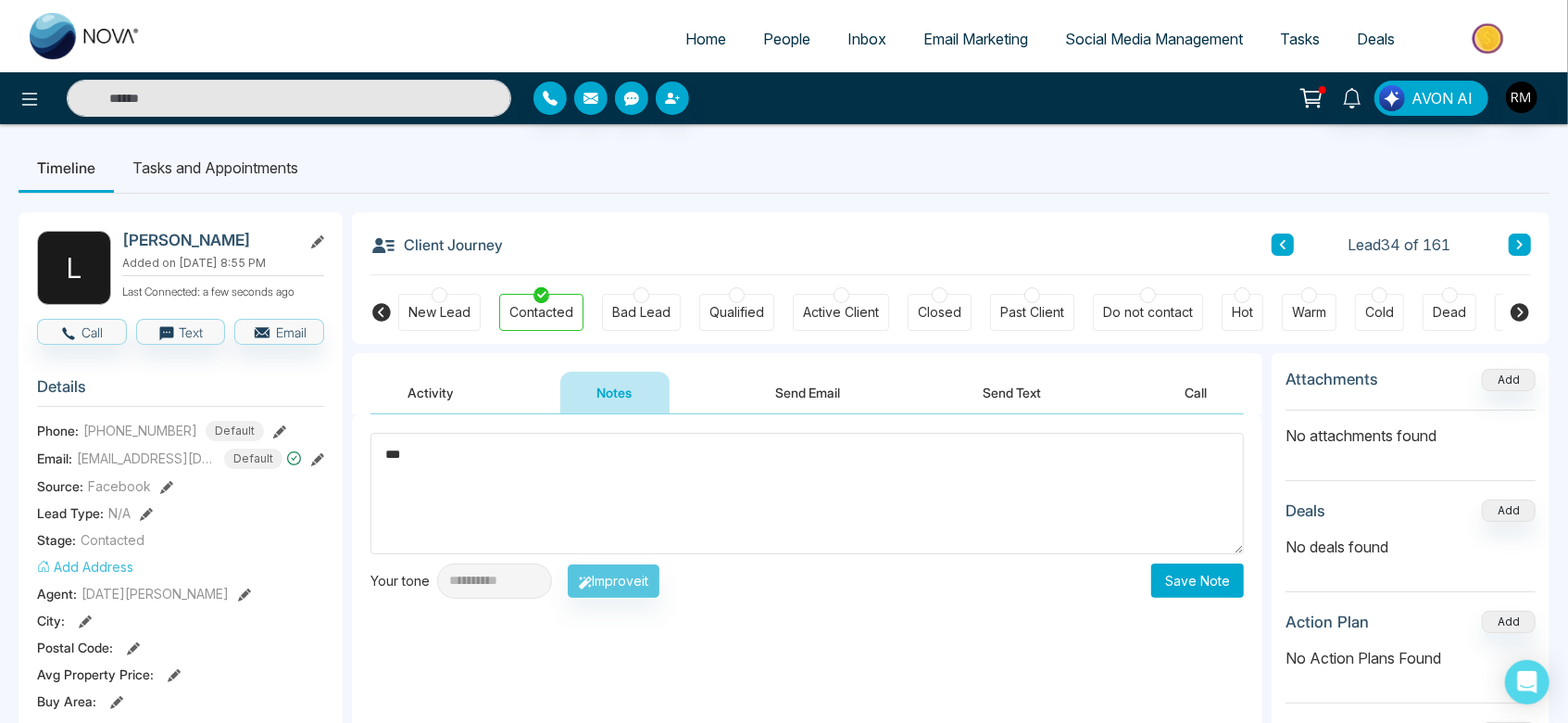
click at [785, 418] on div "**********" at bounding box center [807, 600] width 911 height 370
click at [577, 463] on textarea "***" at bounding box center [807, 494] width 874 height 121
type textarea "**********"
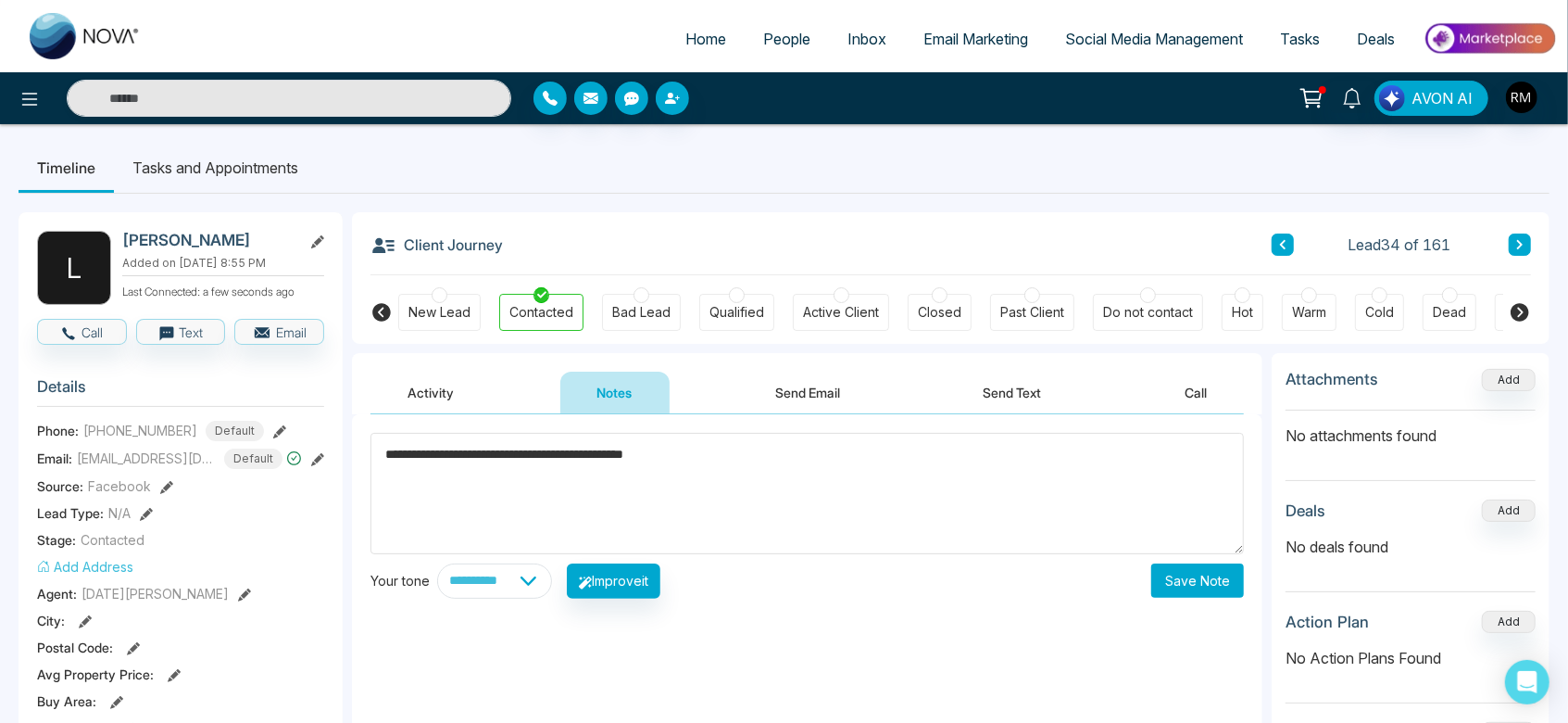
click at [1176, 579] on button "Save Note" at bounding box center [1197, 580] width 93 height 34
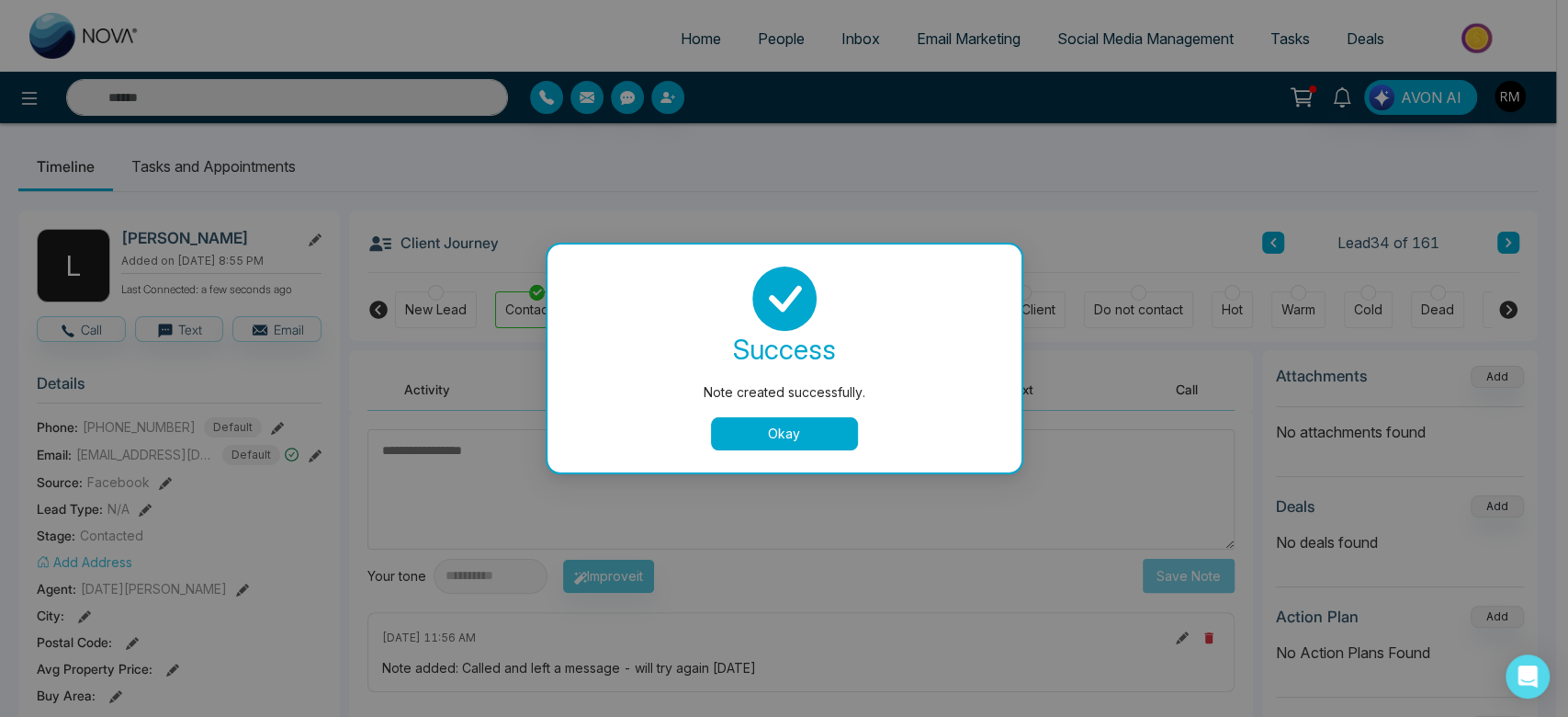
click at [786, 448] on button "Okay" at bounding box center [784, 433] width 147 height 33
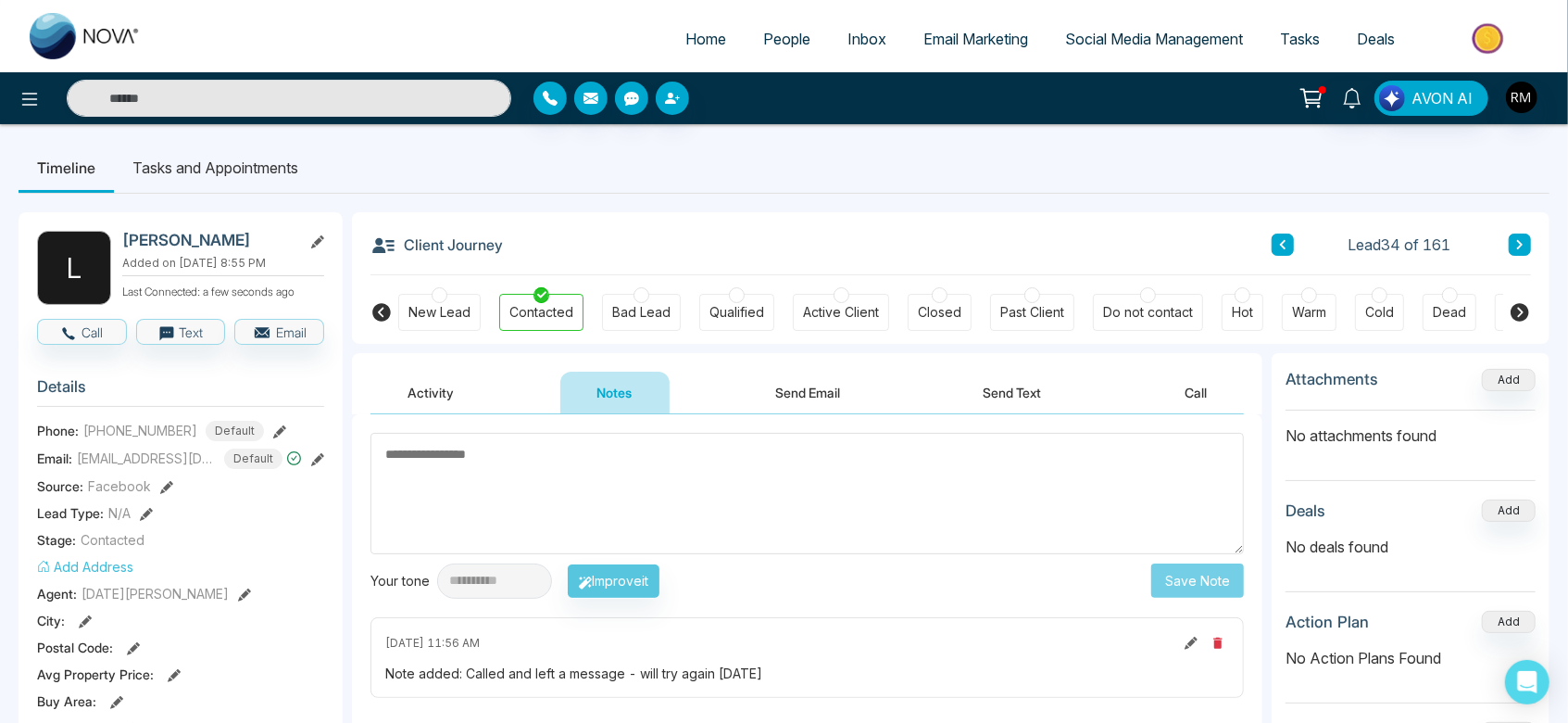
click at [1515, 242] on icon at bounding box center [1519, 244] width 9 height 11
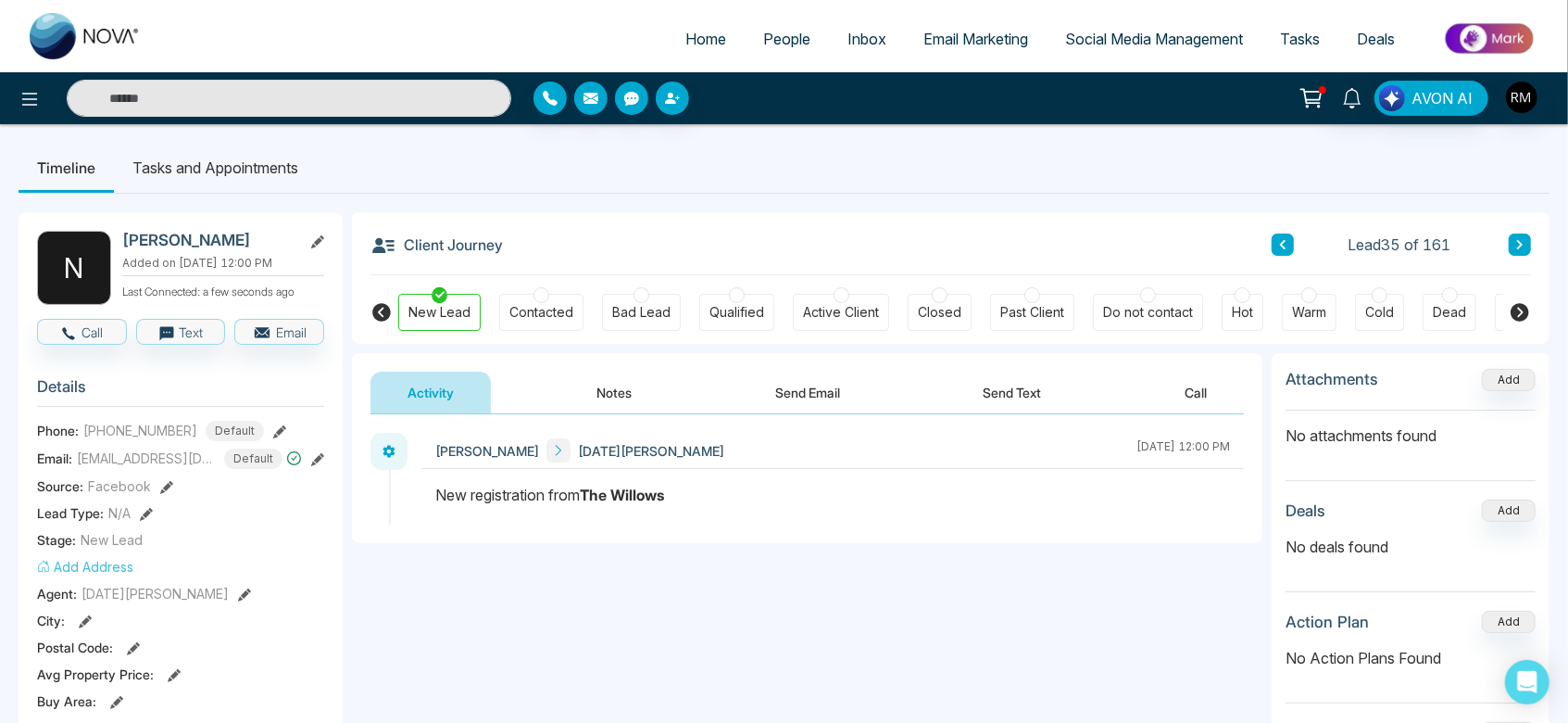
click at [604, 406] on button "Notes" at bounding box center [615, 392] width 110 height 42
